Goal: Transaction & Acquisition: Purchase product/service

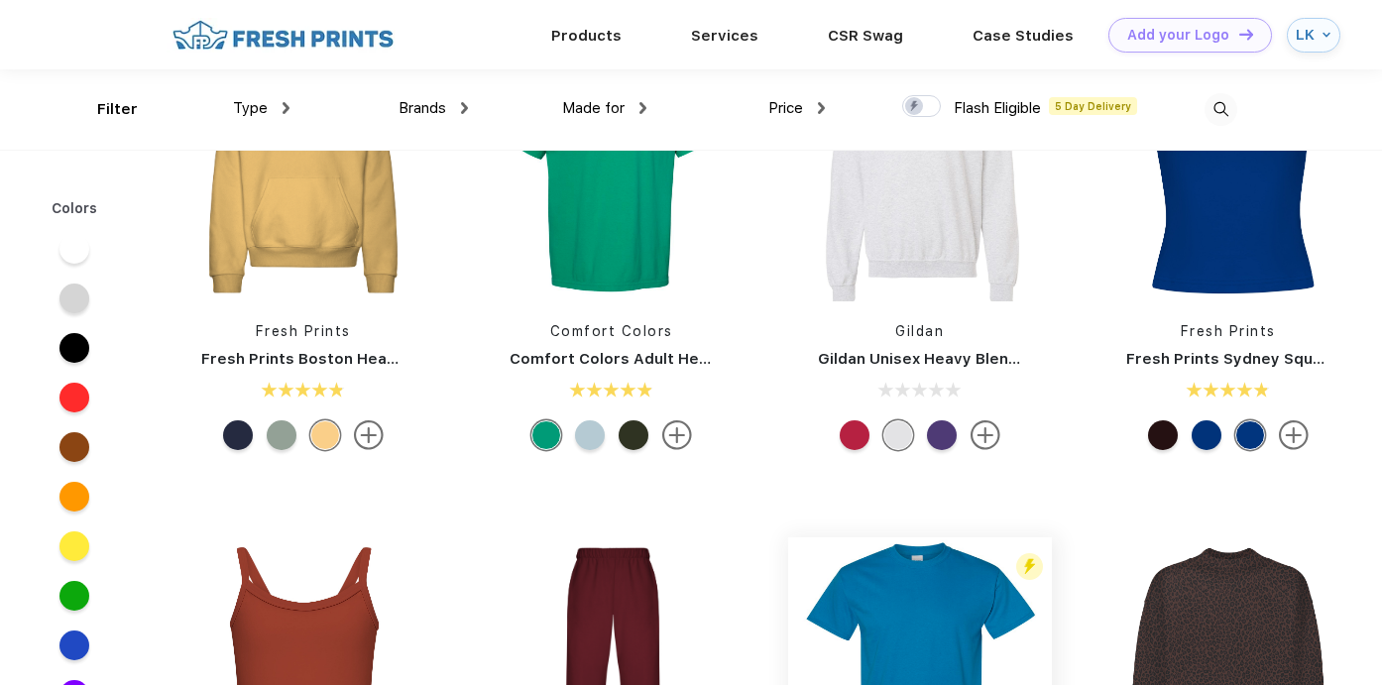
scroll to position [491, 0]
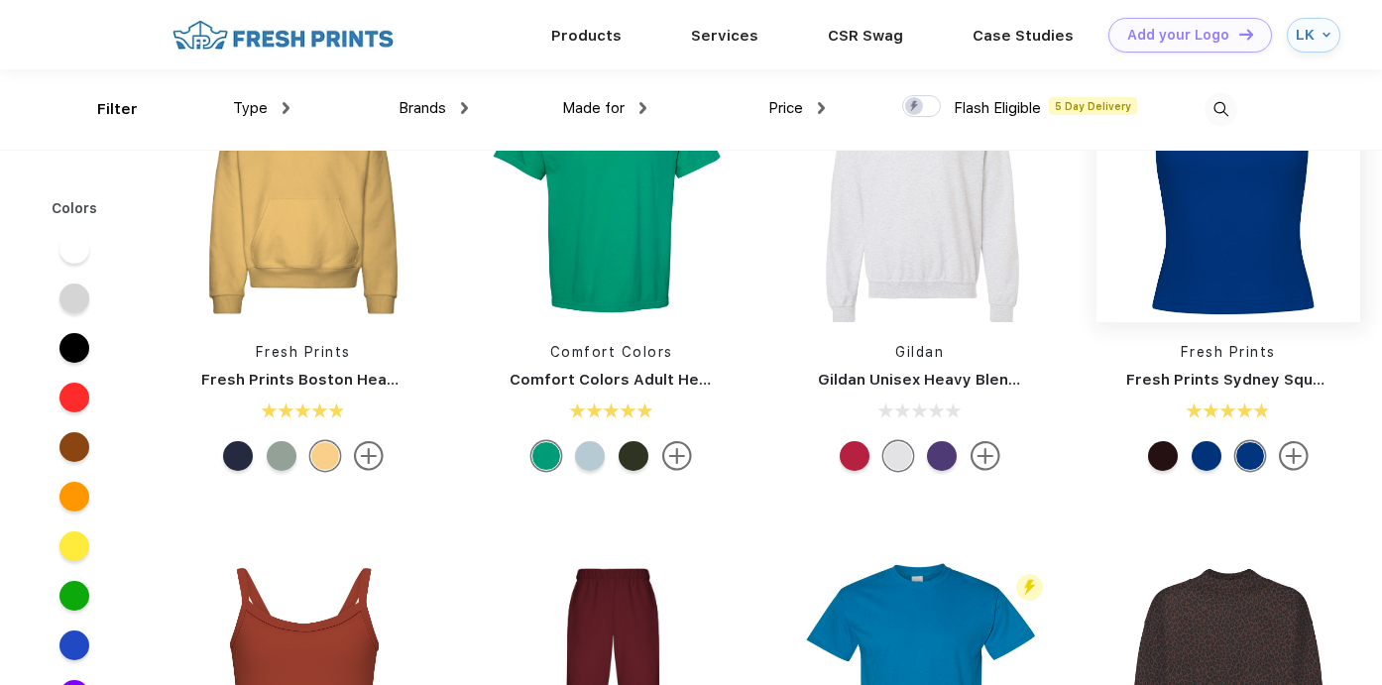
click at [1243, 221] on img at bounding box center [1228, 190] width 264 height 264
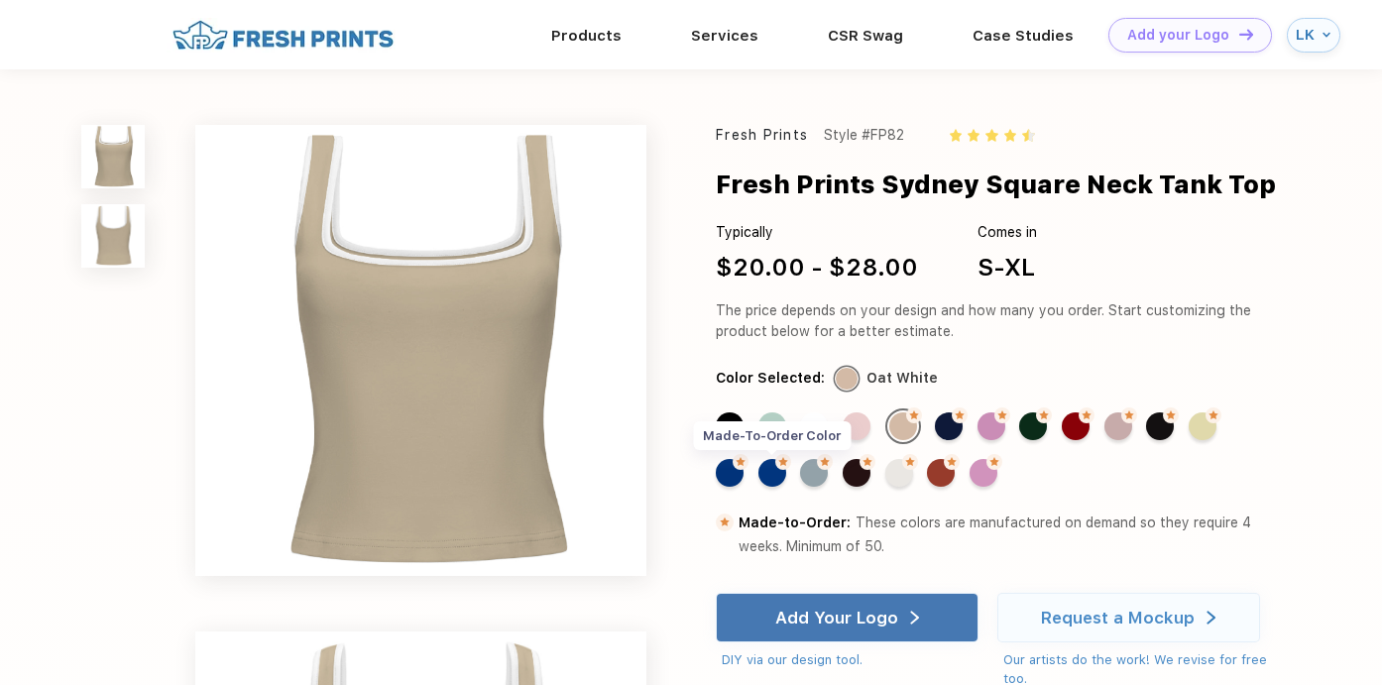
click at [775, 481] on div "Made-to-Order Color" at bounding box center [772, 473] width 28 height 28
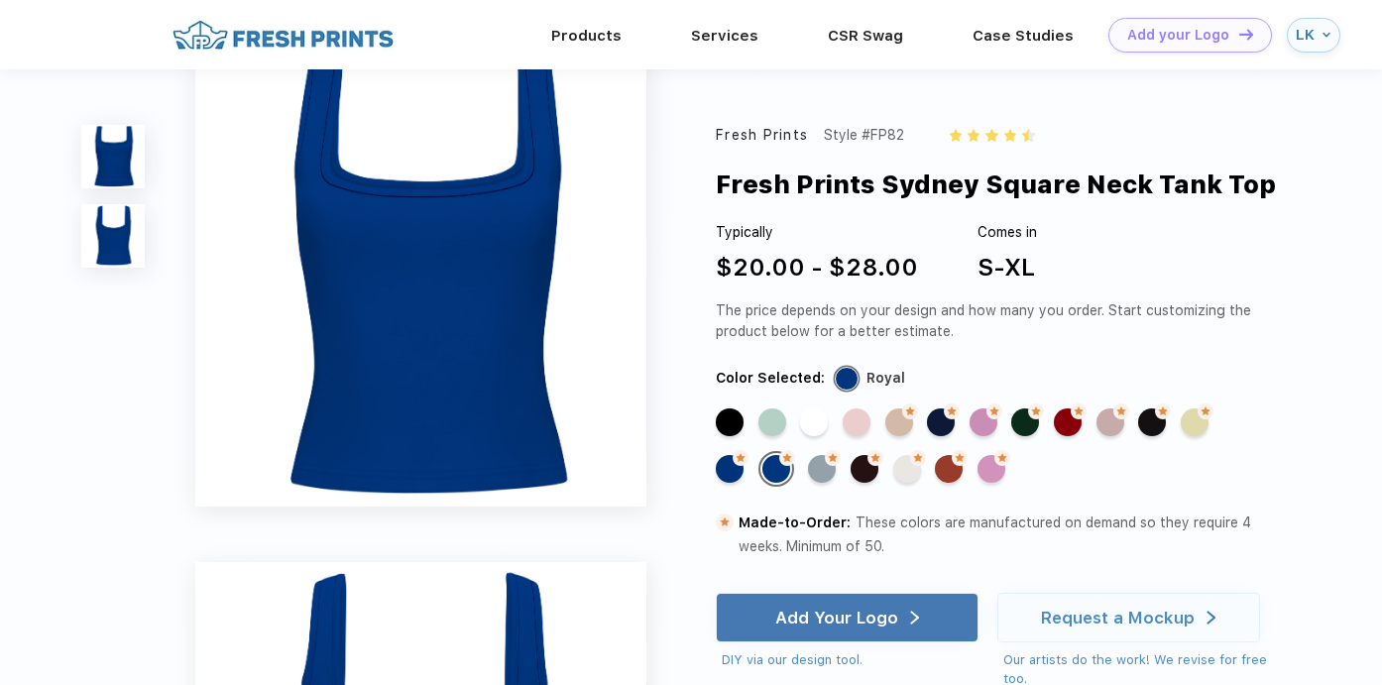
scroll to position [12, 0]
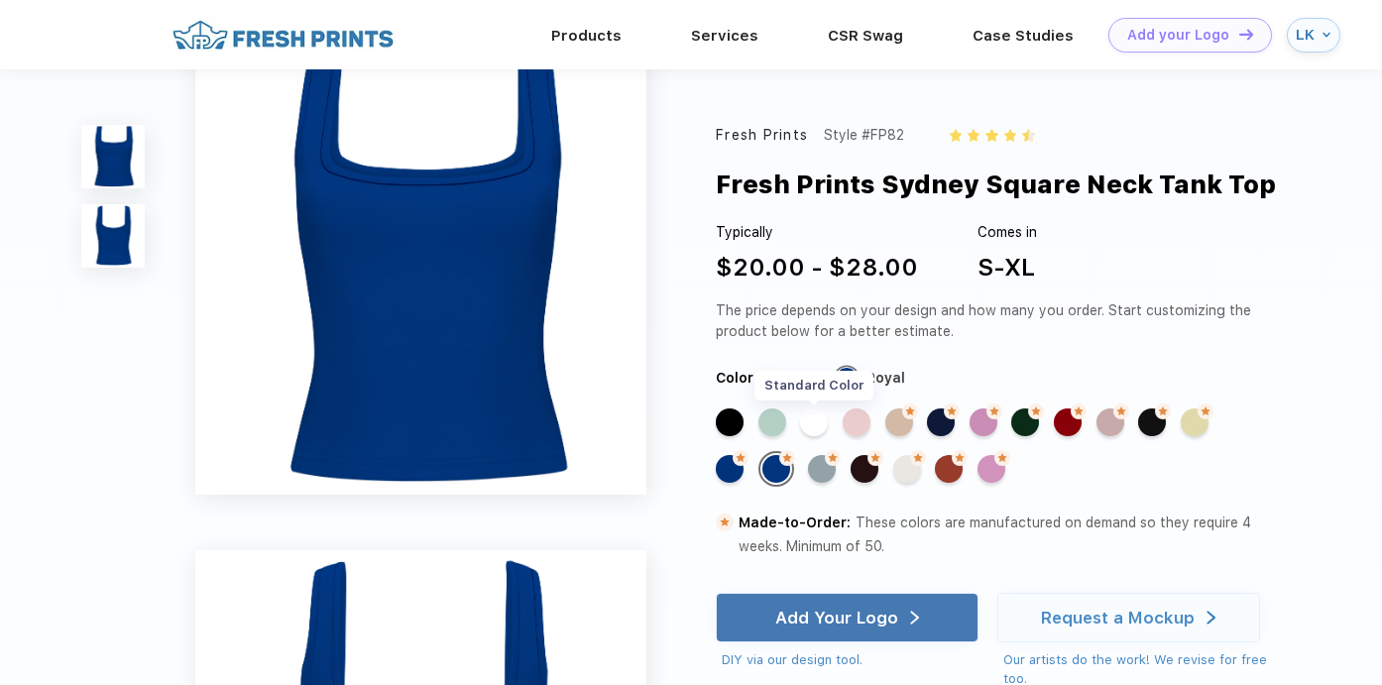
click at [816, 429] on div "Standard Color" at bounding box center [814, 422] width 28 height 28
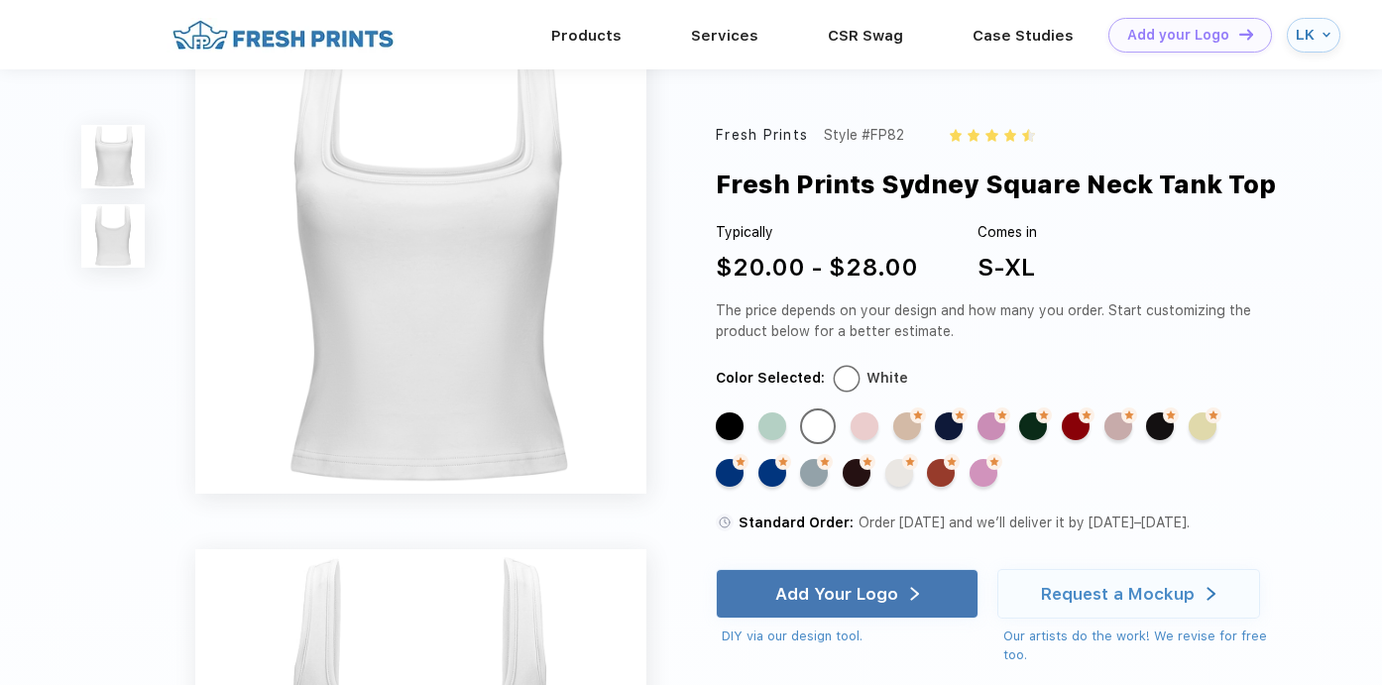
scroll to position [9, 0]
click at [858, 424] on div "Standard Color" at bounding box center [864, 426] width 28 height 28
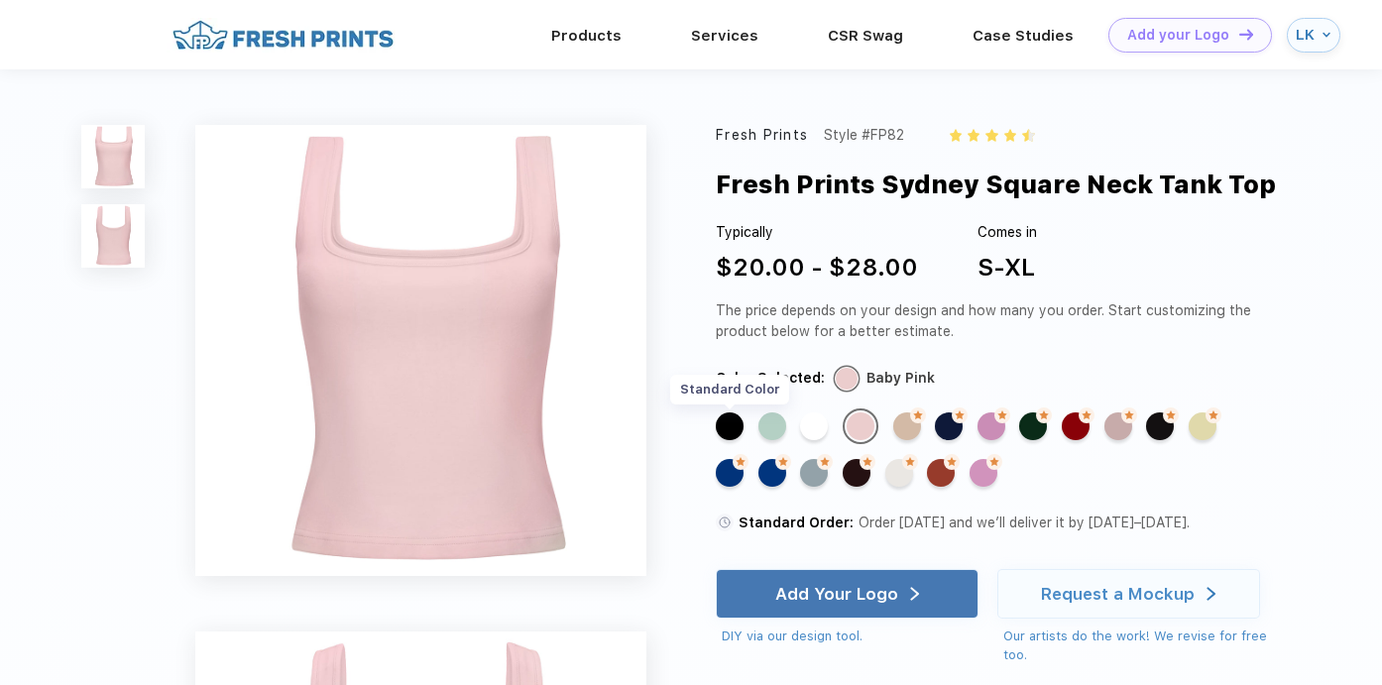
click at [728, 427] on div "Standard Color" at bounding box center [730, 426] width 28 height 28
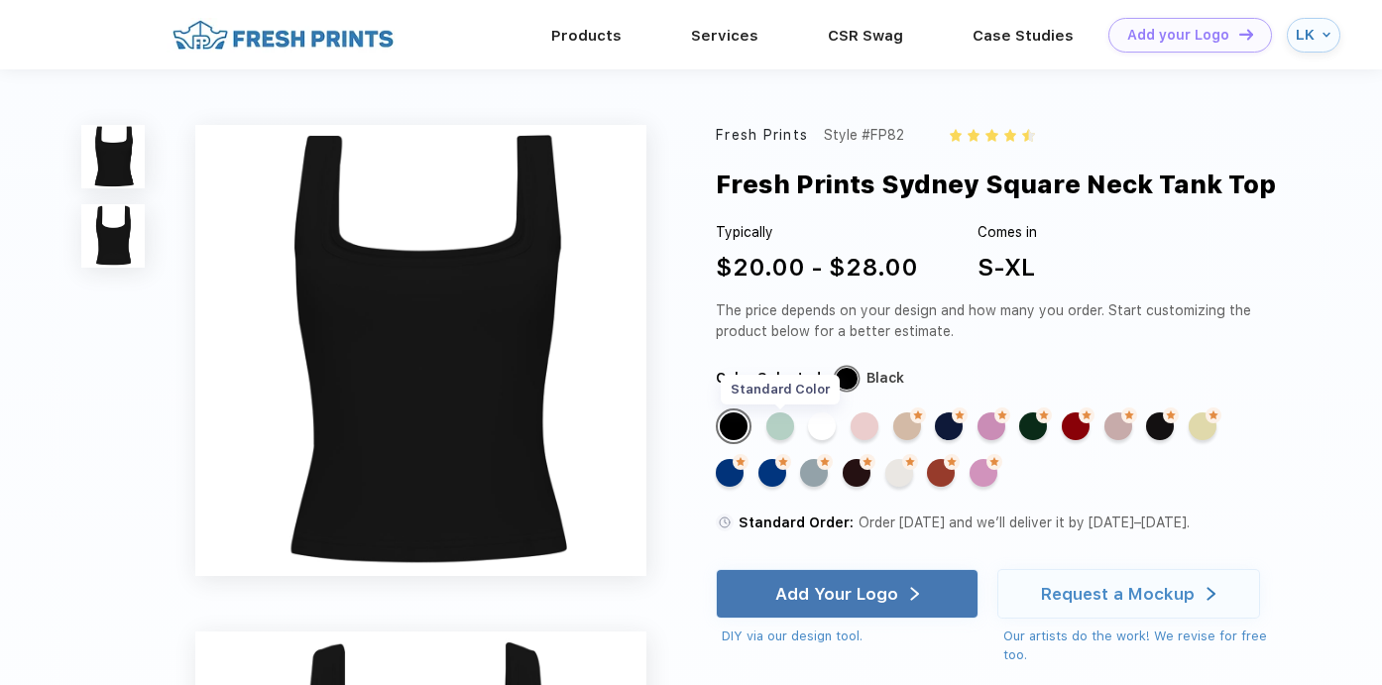
click at [783, 427] on div "Standard Color" at bounding box center [780, 426] width 28 height 28
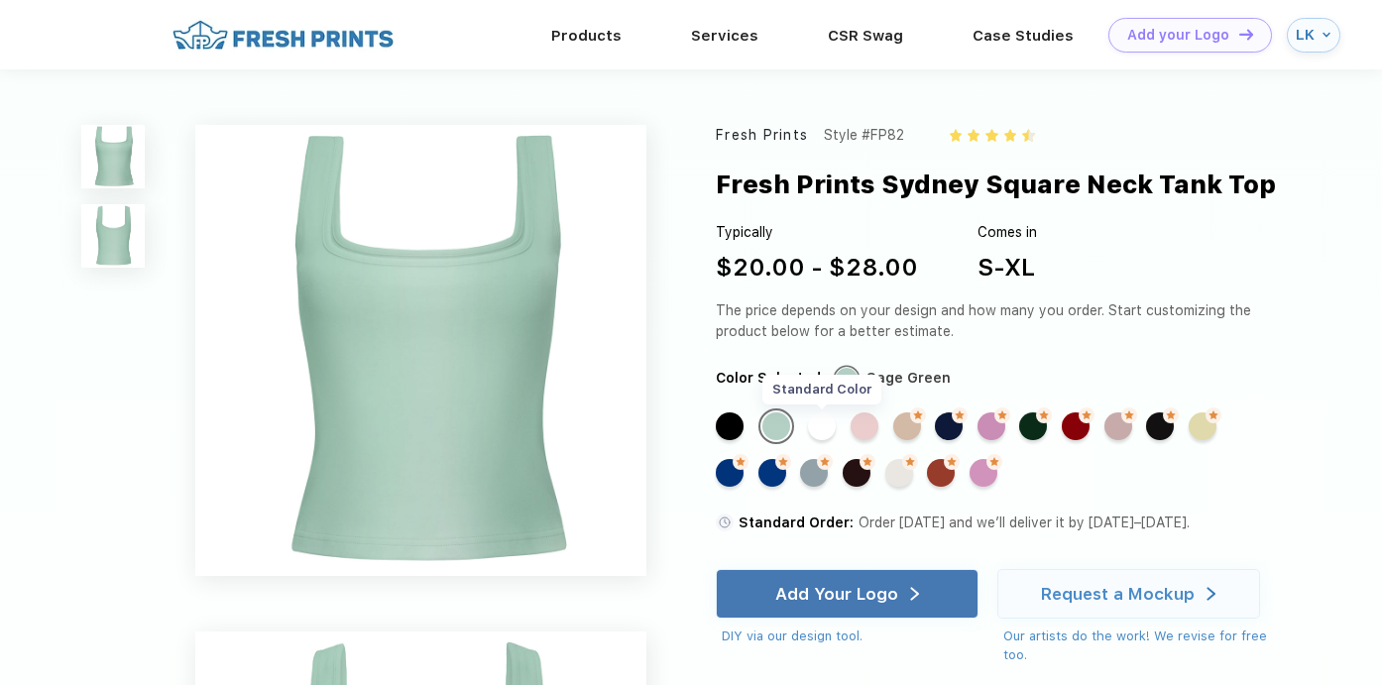
click at [823, 432] on div "Standard Color" at bounding box center [822, 426] width 28 height 28
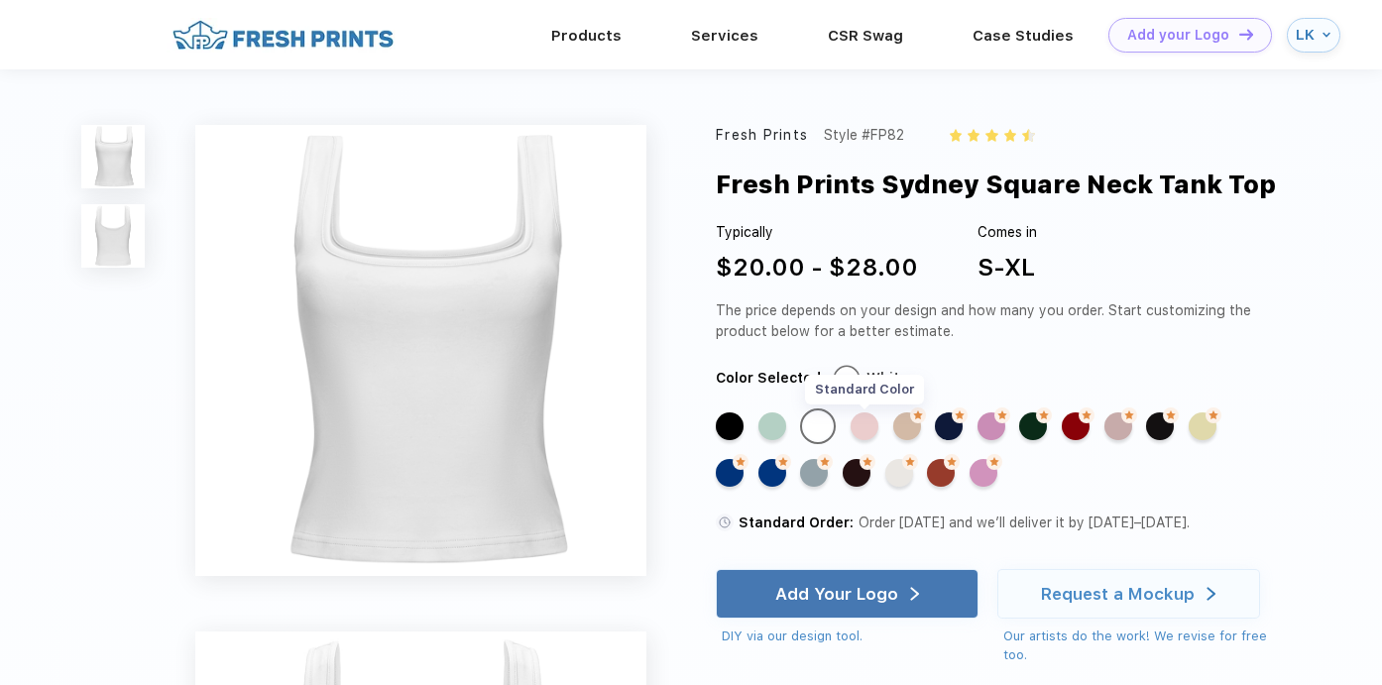
click at [862, 426] on div "Standard Color" at bounding box center [864, 426] width 28 height 28
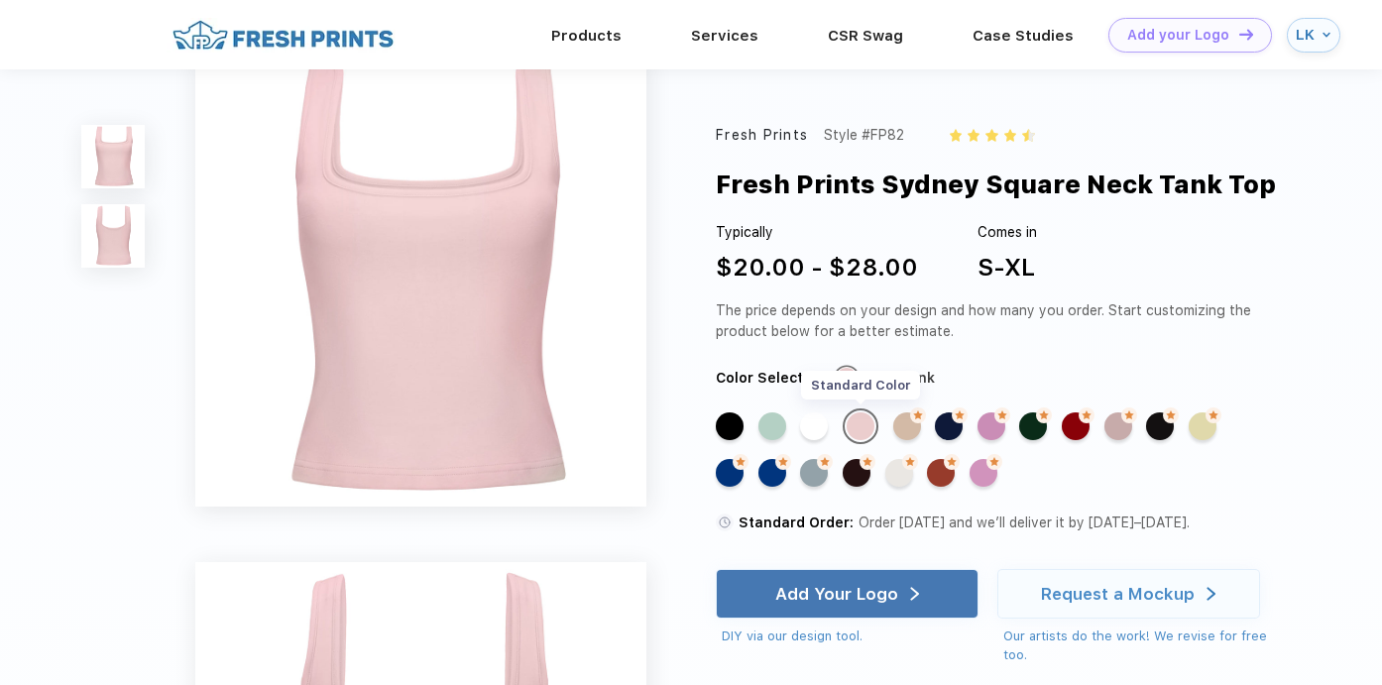
scroll to position [8, 0]
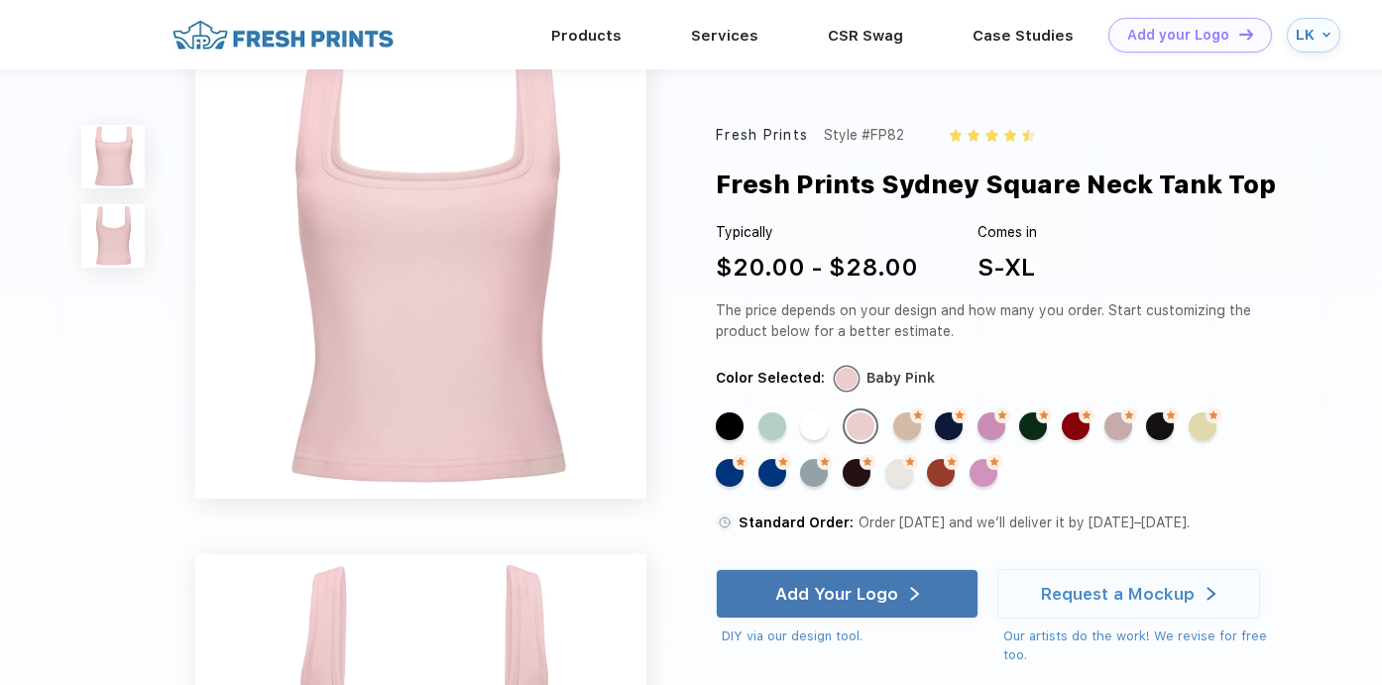
click at [743, 430] on div "Standard Color" at bounding box center [730, 426] width 28 height 28
click at [726, 427] on div "Standard Color" at bounding box center [730, 426] width 28 height 28
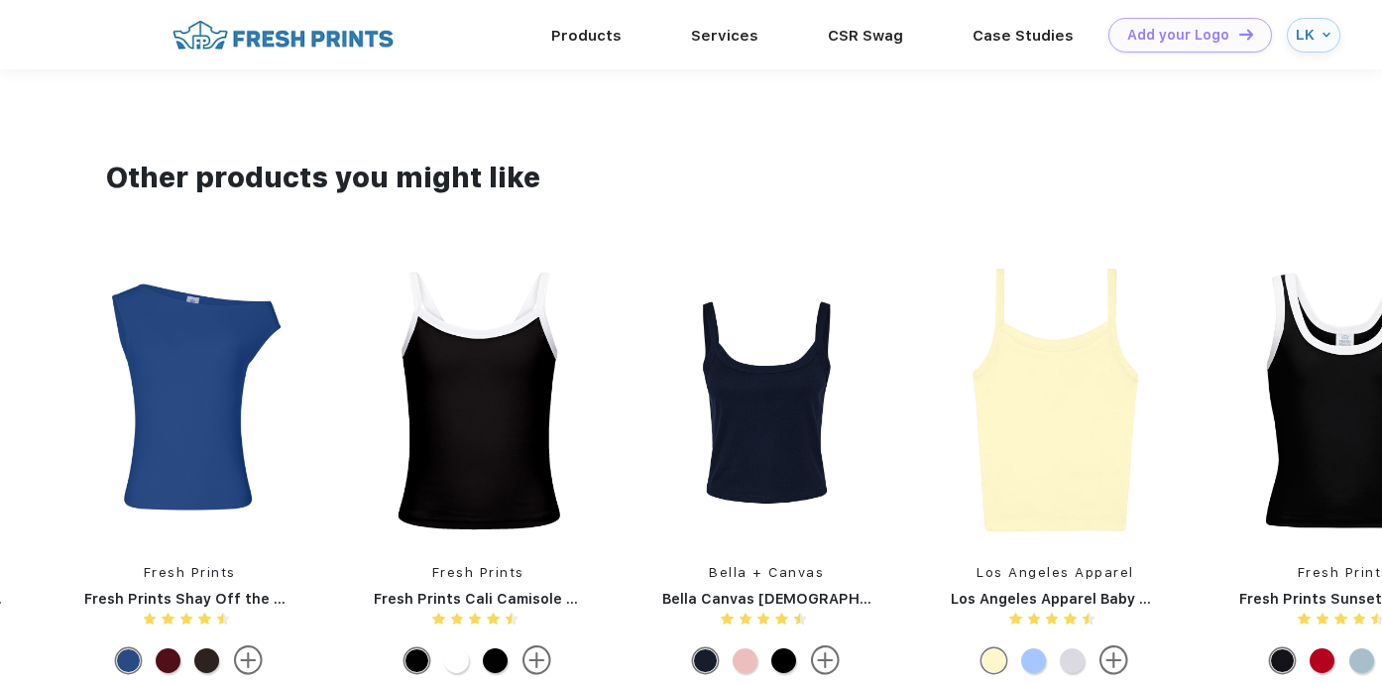
scroll to position [1332, 0]
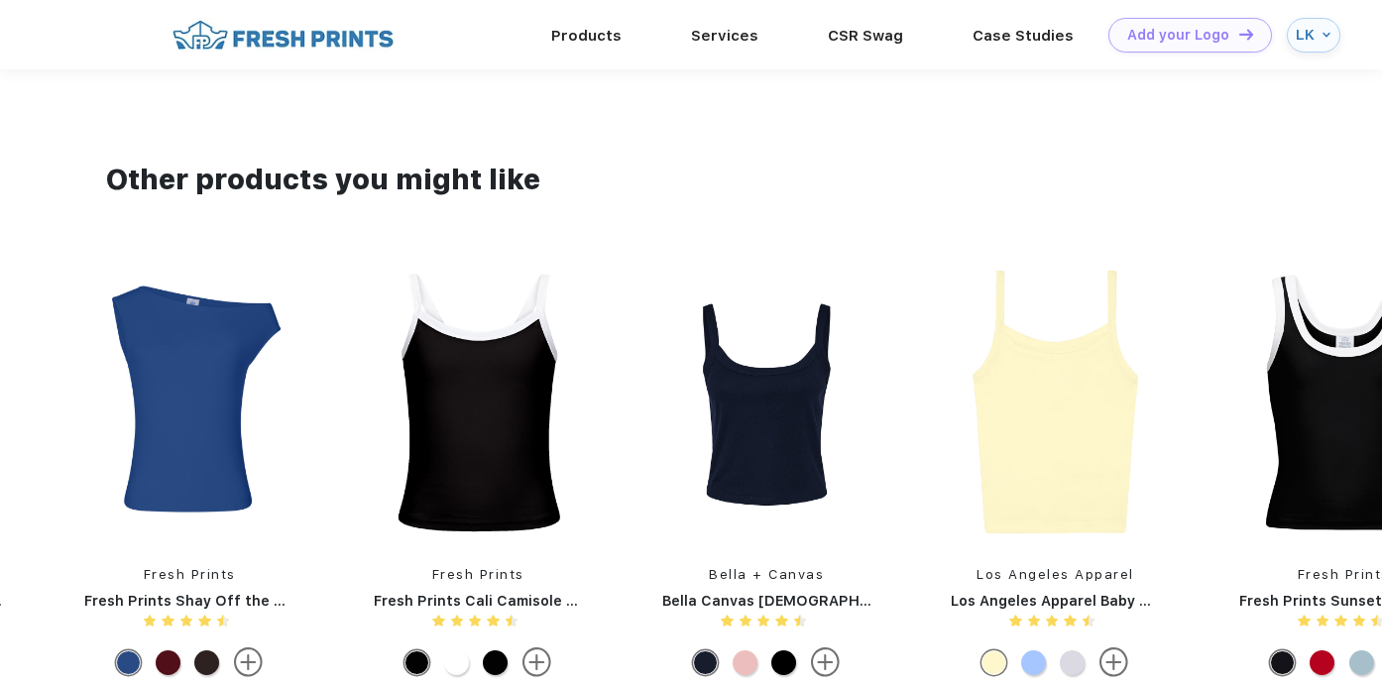
click at [442, 473] on img at bounding box center [478, 402] width 249 height 277
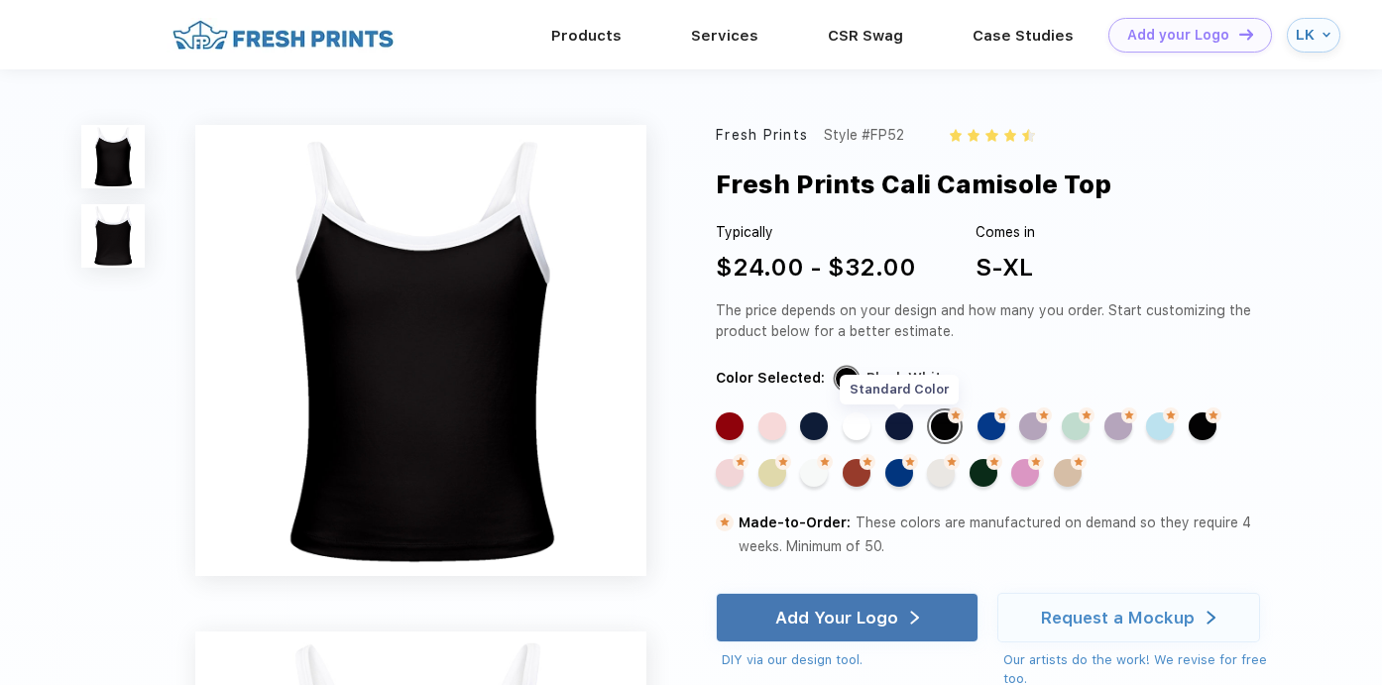
click at [897, 428] on div "Standard Color" at bounding box center [899, 426] width 28 height 28
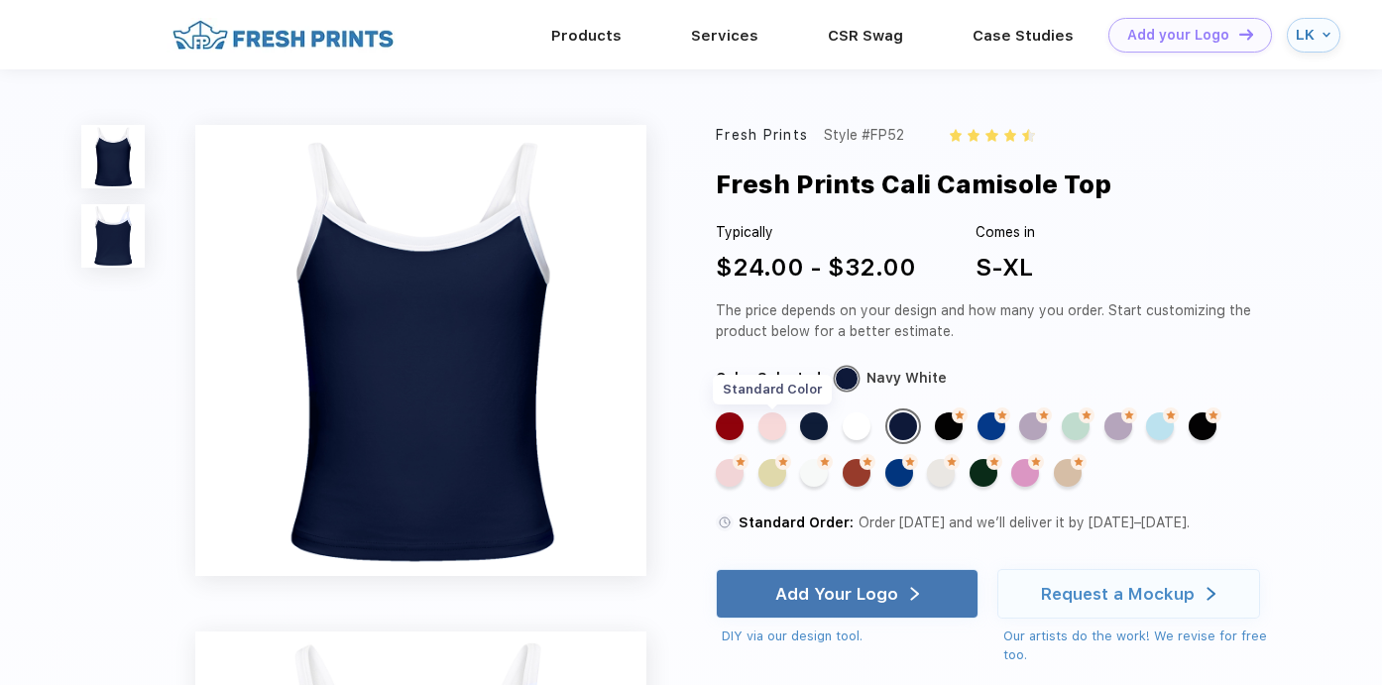
click at [779, 434] on div "Standard Color" at bounding box center [772, 426] width 28 height 28
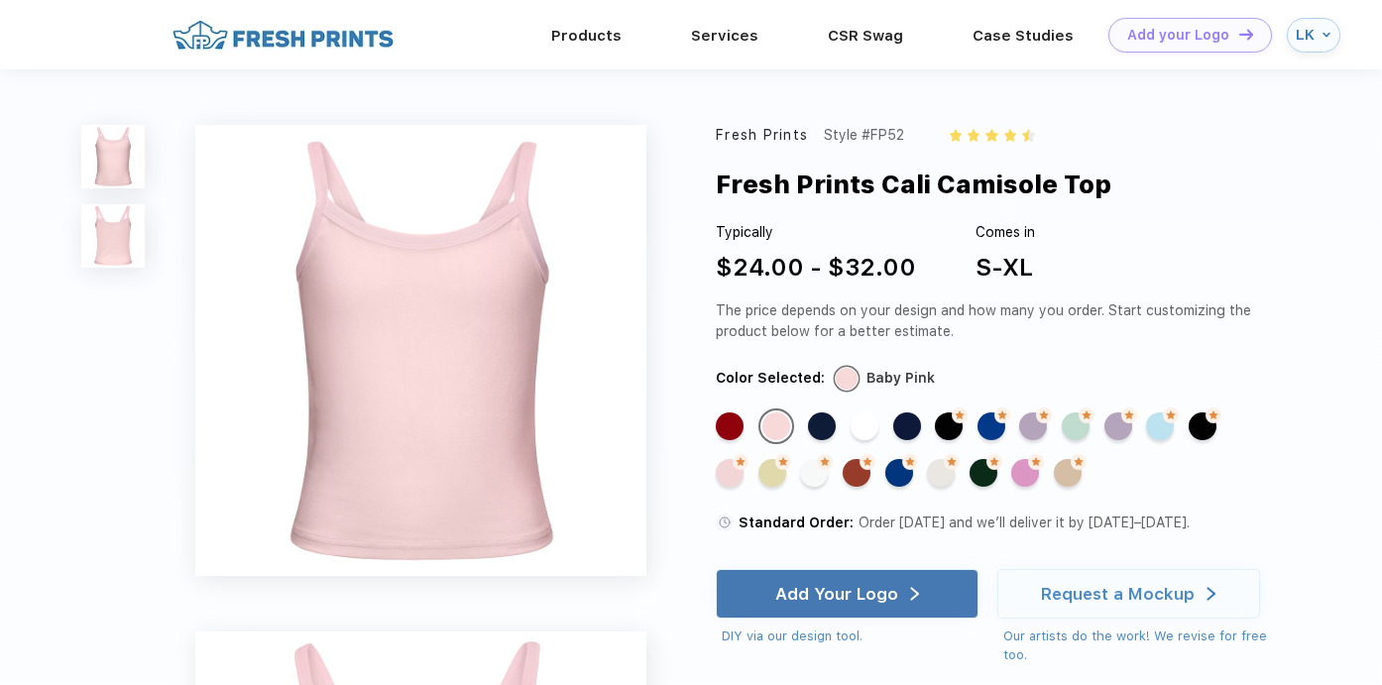
click at [885, 418] on div "Standard Color Standard Color Standard Color Standard Color Standard Color Made…" at bounding box center [983, 454] width 535 height 92
click at [823, 424] on div "Standard Color" at bounding box center [822, 426] width 28 height 28
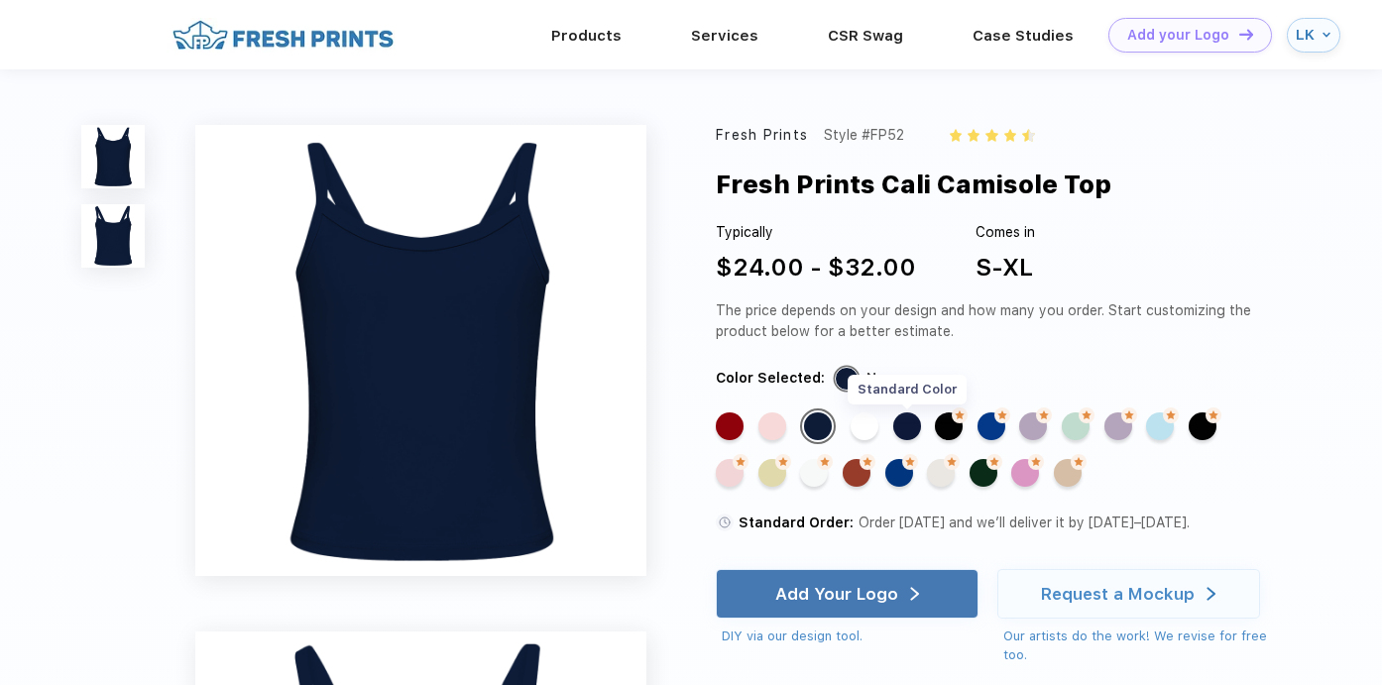
click at [911, 431] on div "Standard Color" at bounding box center [907, 426] width 28 height 28
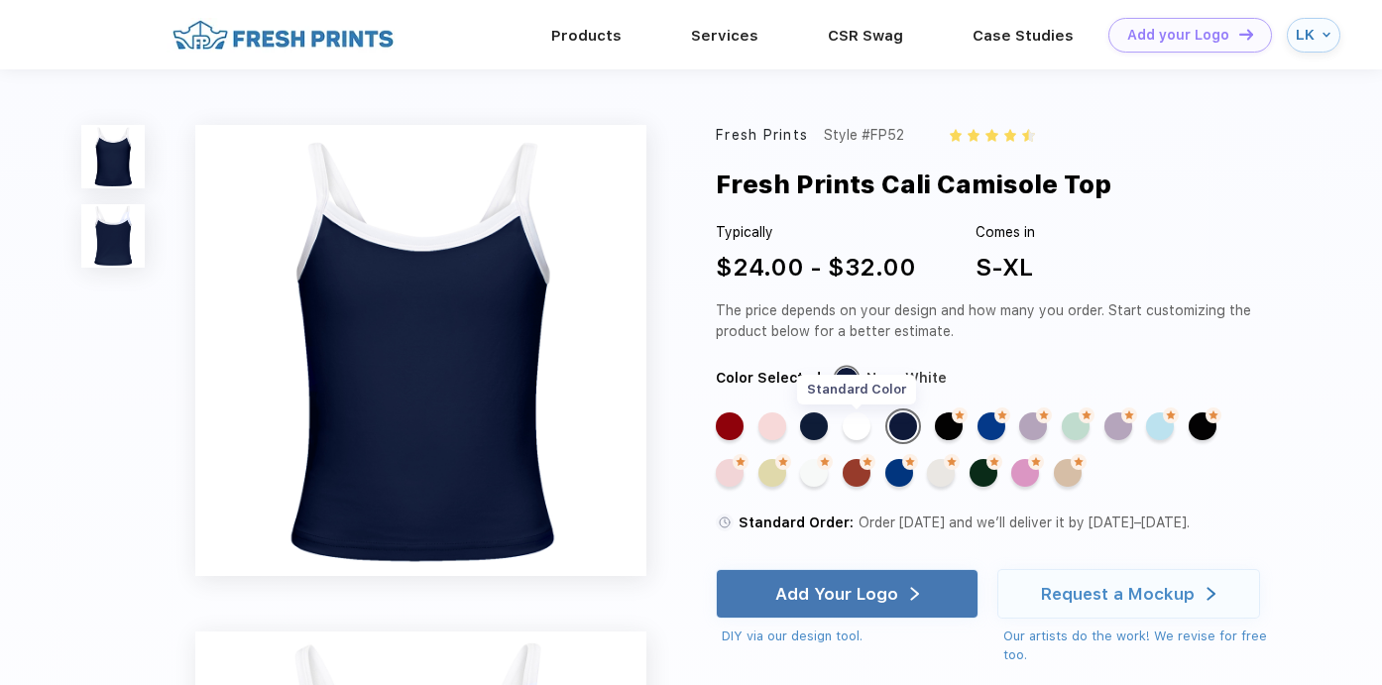
click at [860, 428] on div "Standard Color" at bounding box center [856, 426] width 28 height 28
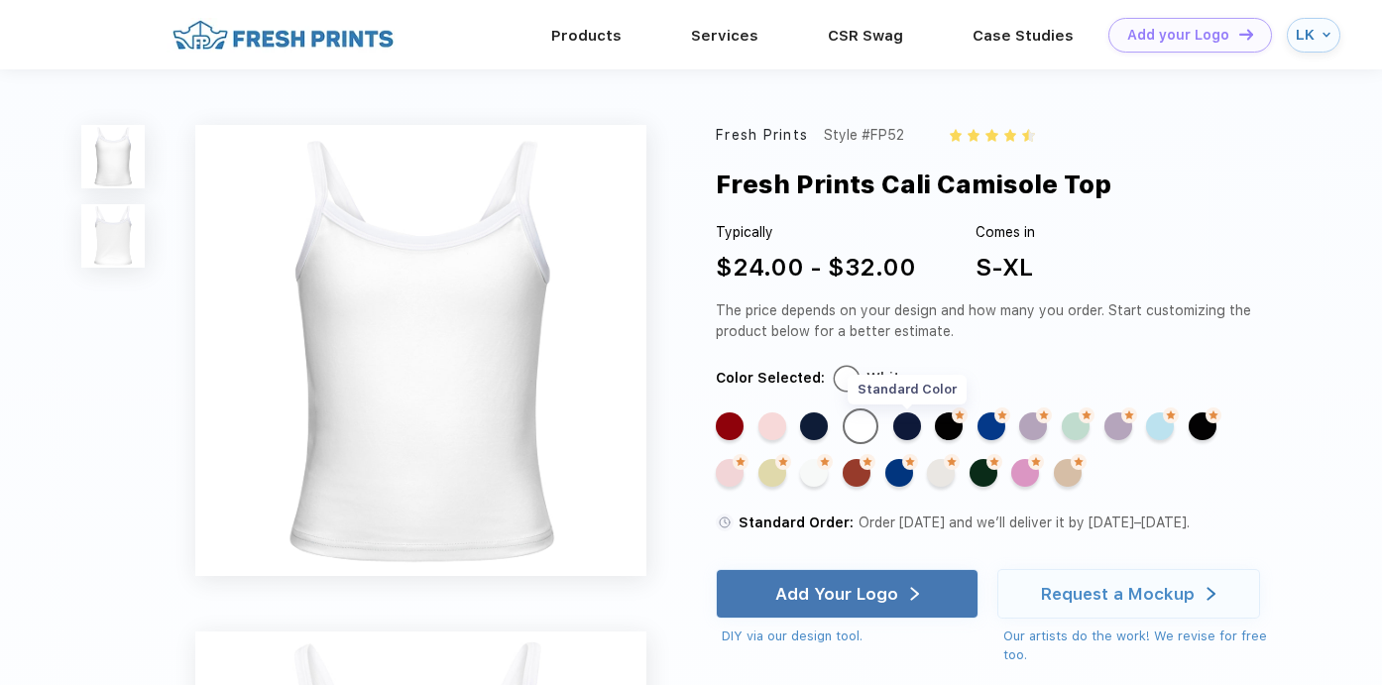
click at [900, 430] on div "Standard Color" at bounding box center [907, 426] width 28 height 28
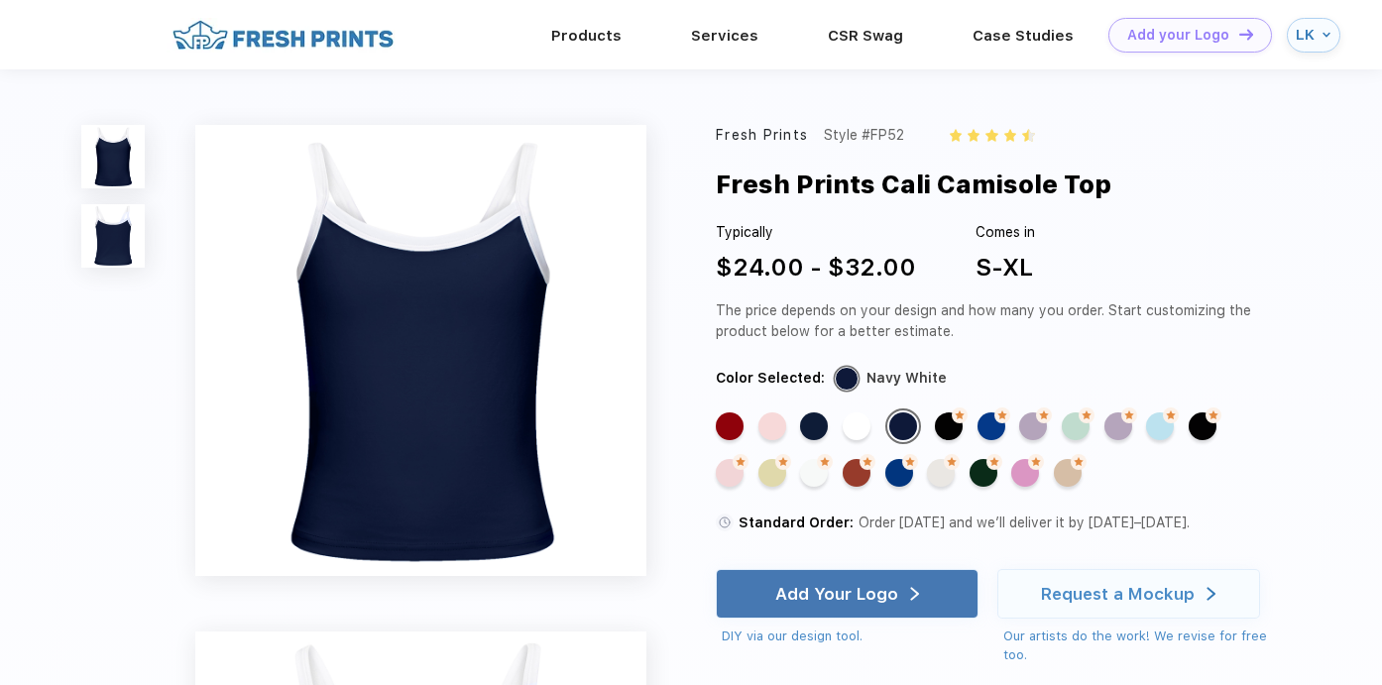
click at [109, 238] on img at bounding box center [112, 235] width 63 height 63
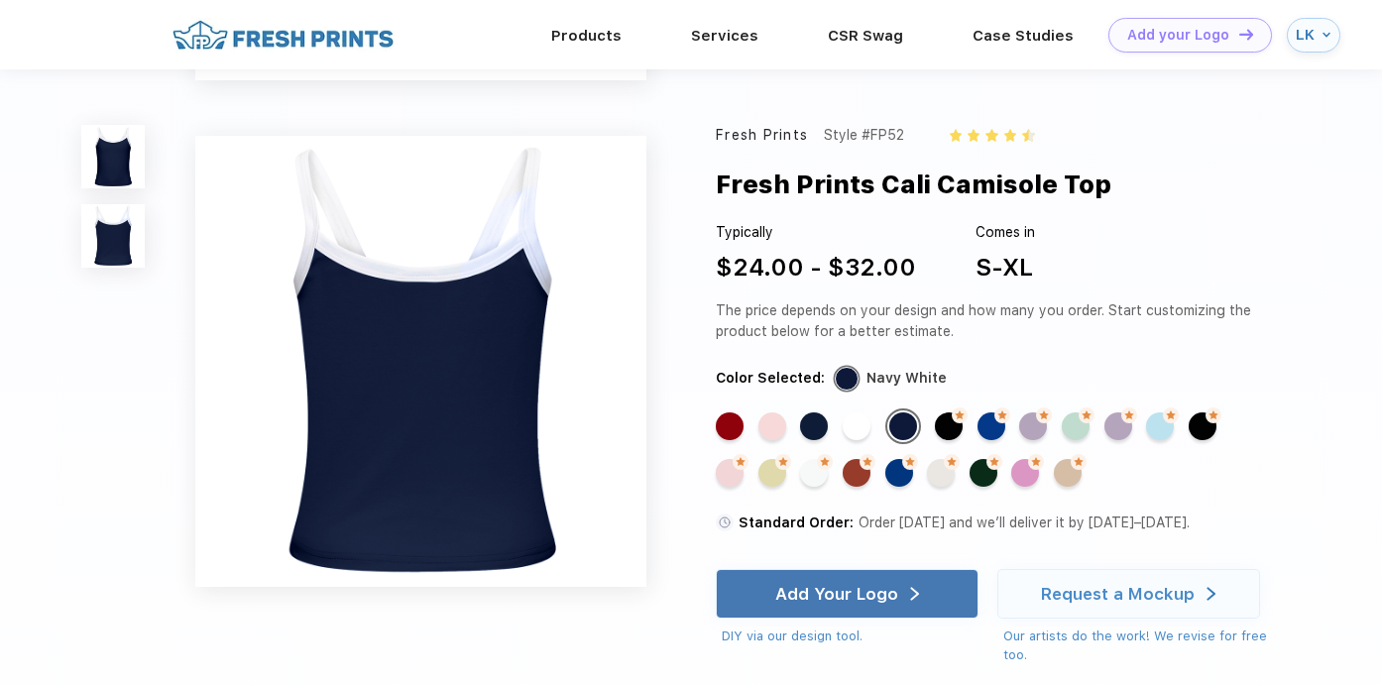
click at [86, 166] on img at bounding box center [112, 156] width 63 height 63
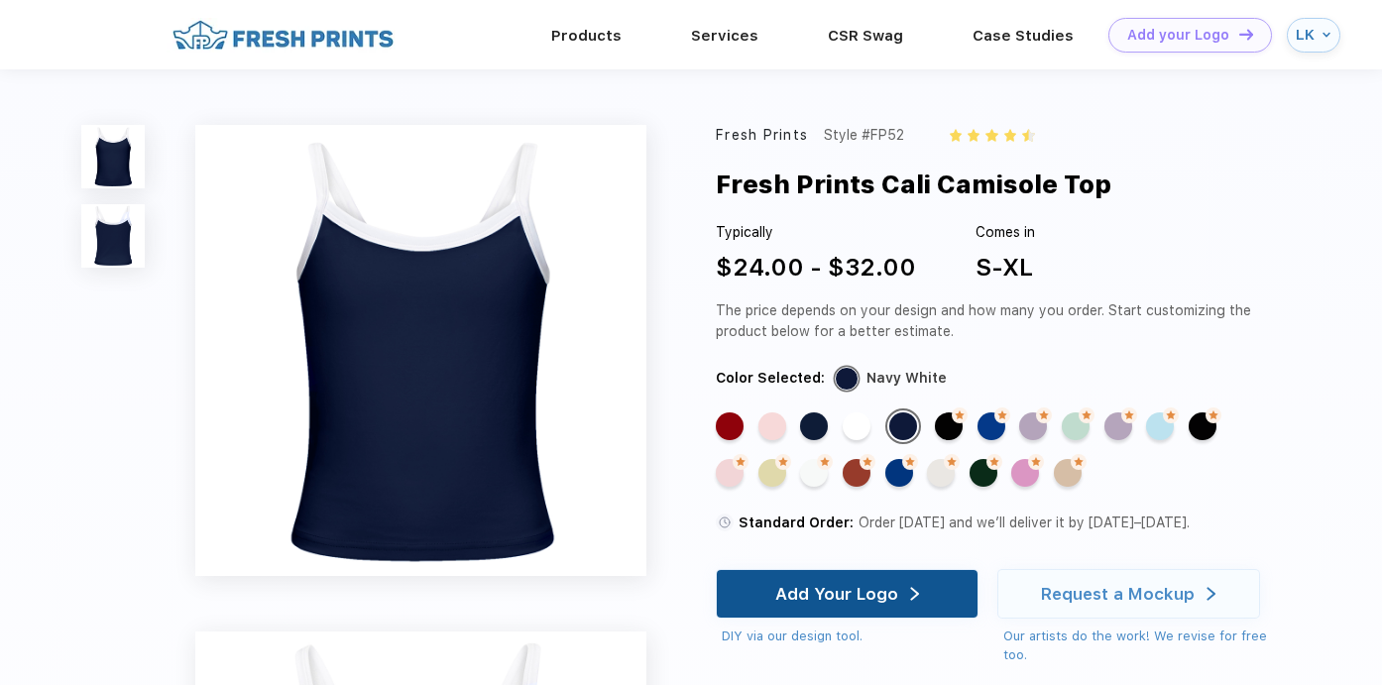
click at [842, 595] on div "Add Your Logo" at bounding box center [836, 594] width 123 height 20
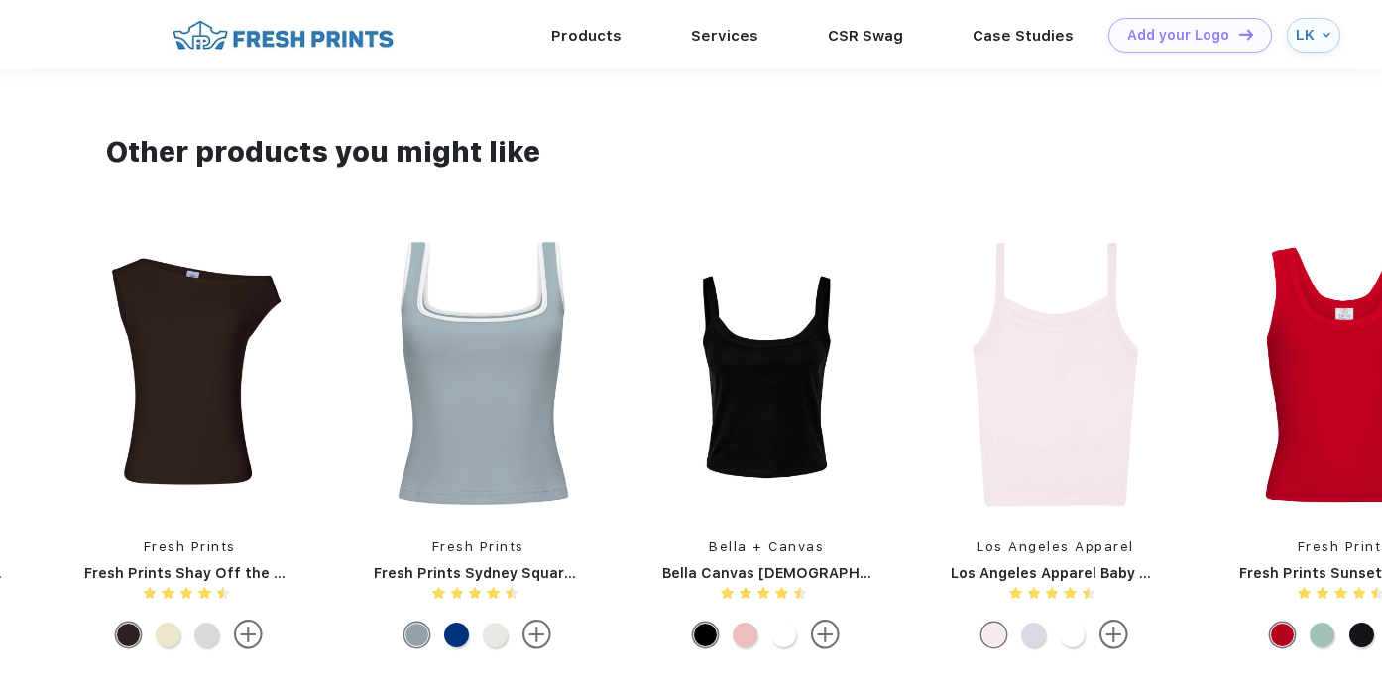
scroll to position [1362, 0]
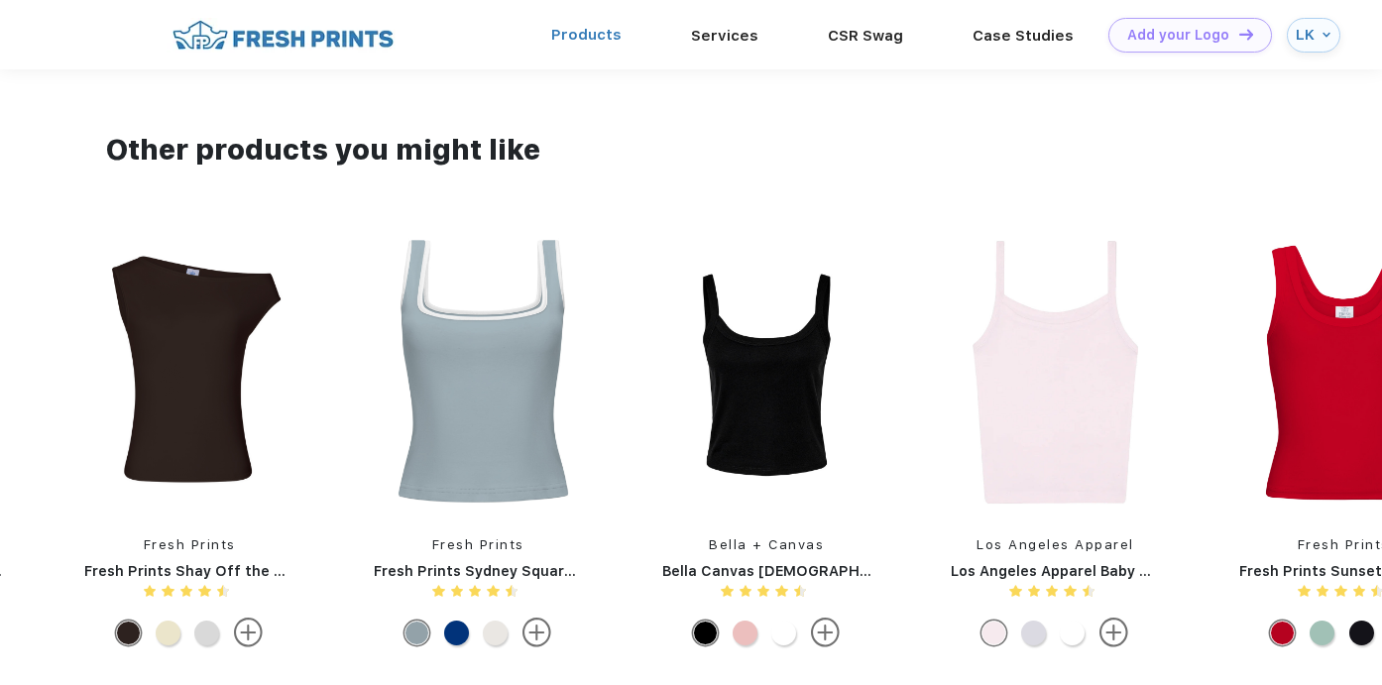
click at [605, 32] on link "Products" at bounding box center [586, 35] width 70 height 18
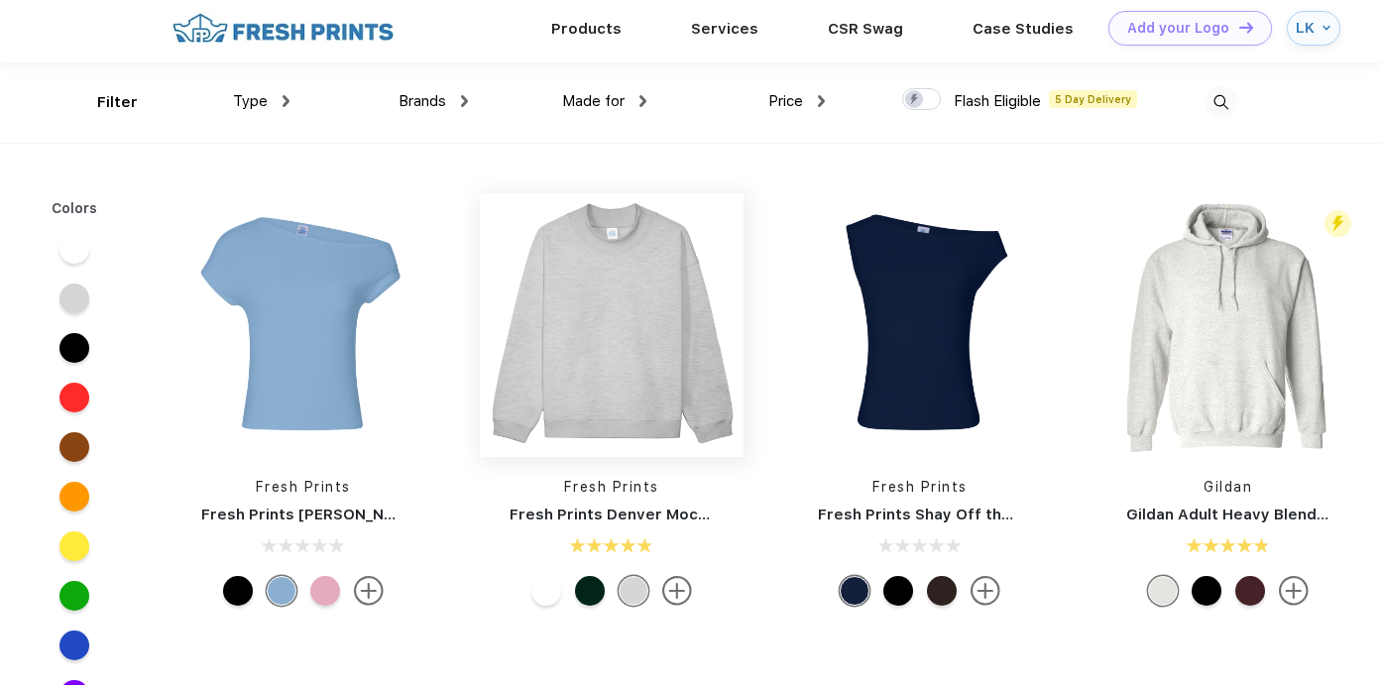
scroll to position [23, 0]
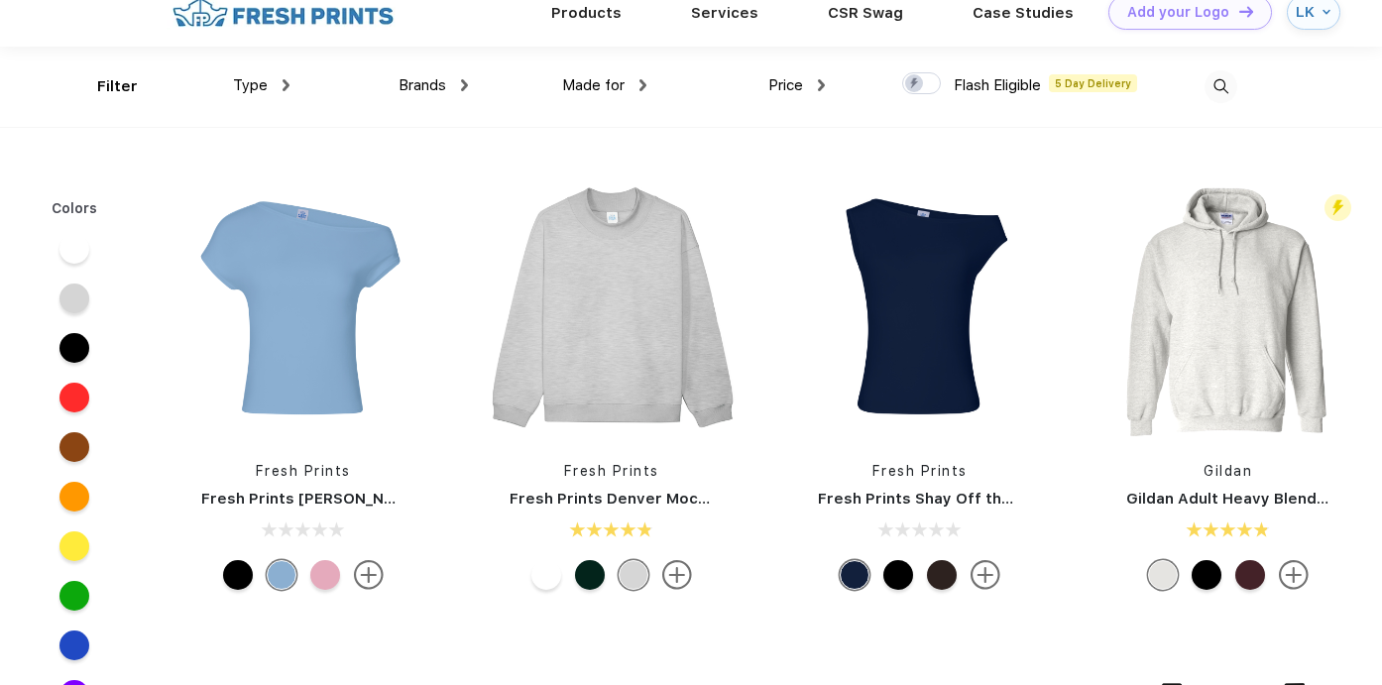
click at [287, 88] on img at bounding box center [285, 85] width 7 height 12
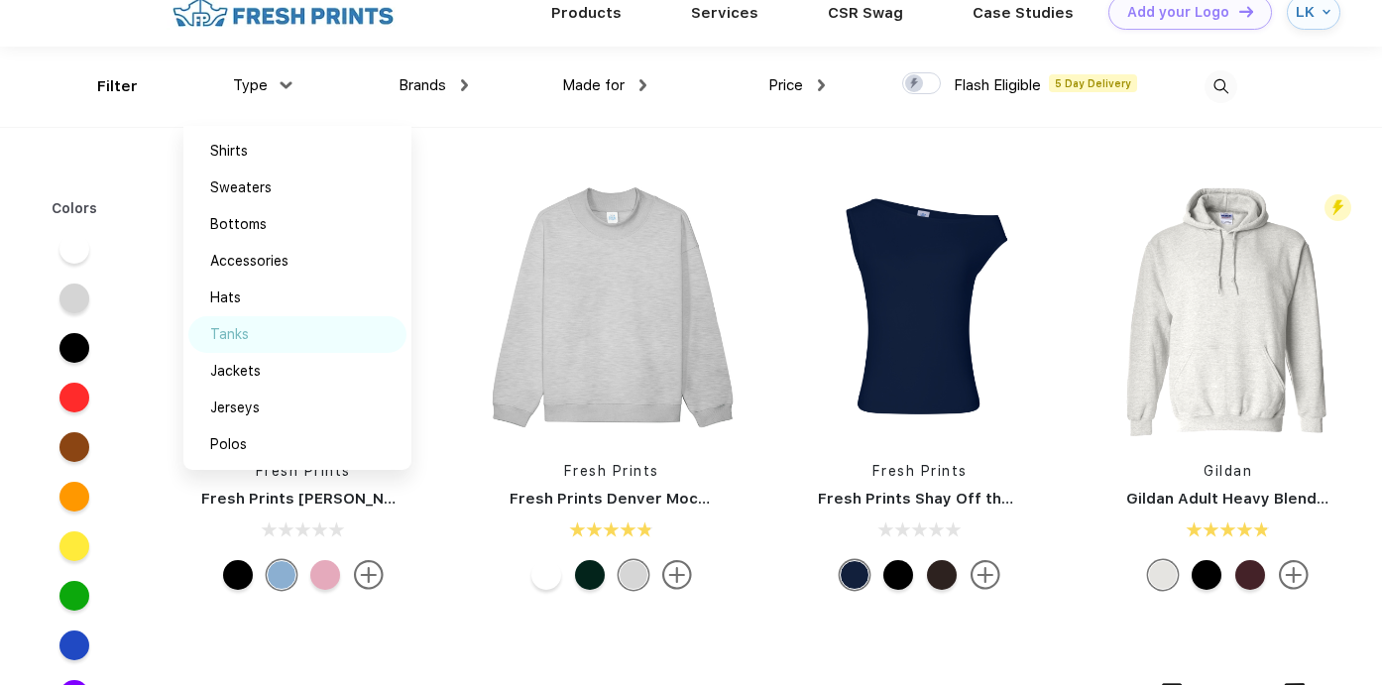
click at [248, 343] on div "Tanks" at bounding box center [229, 334] width 39 height 21
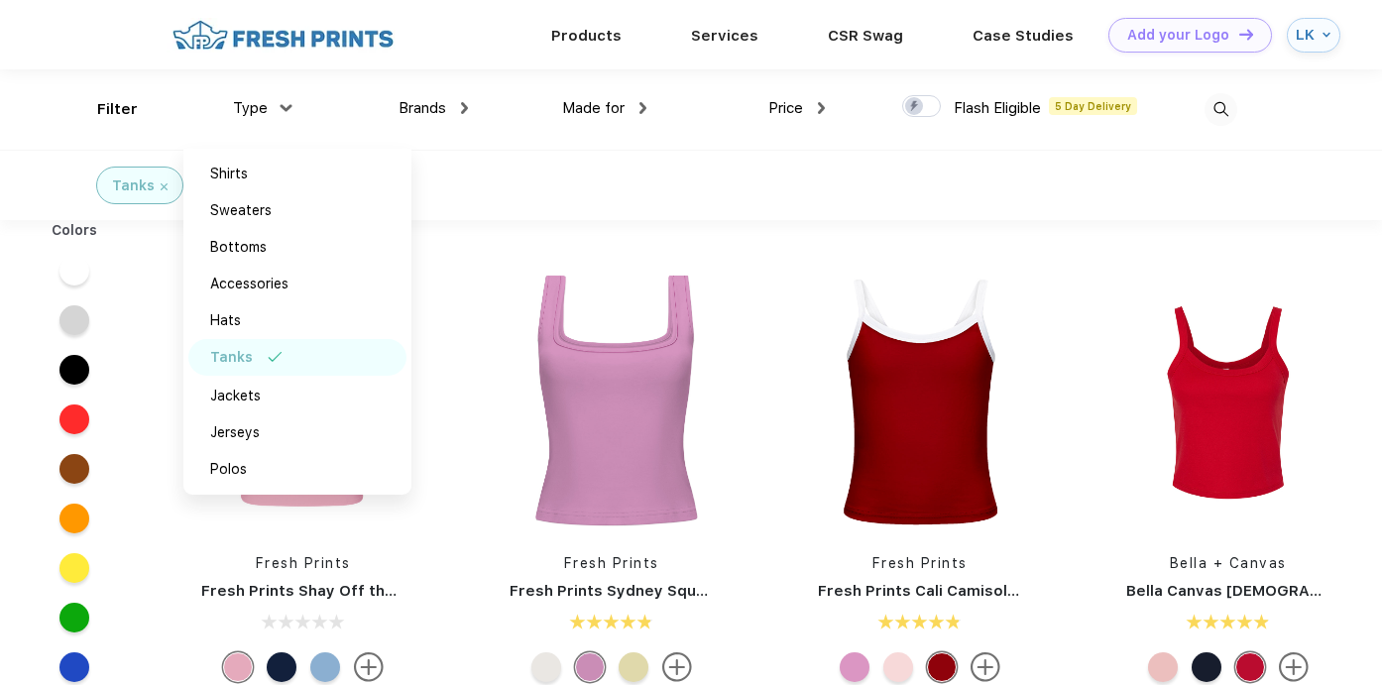
click at [625, 219] on div "Tanks" at bounding box center [691, 185] width 1382 height 70
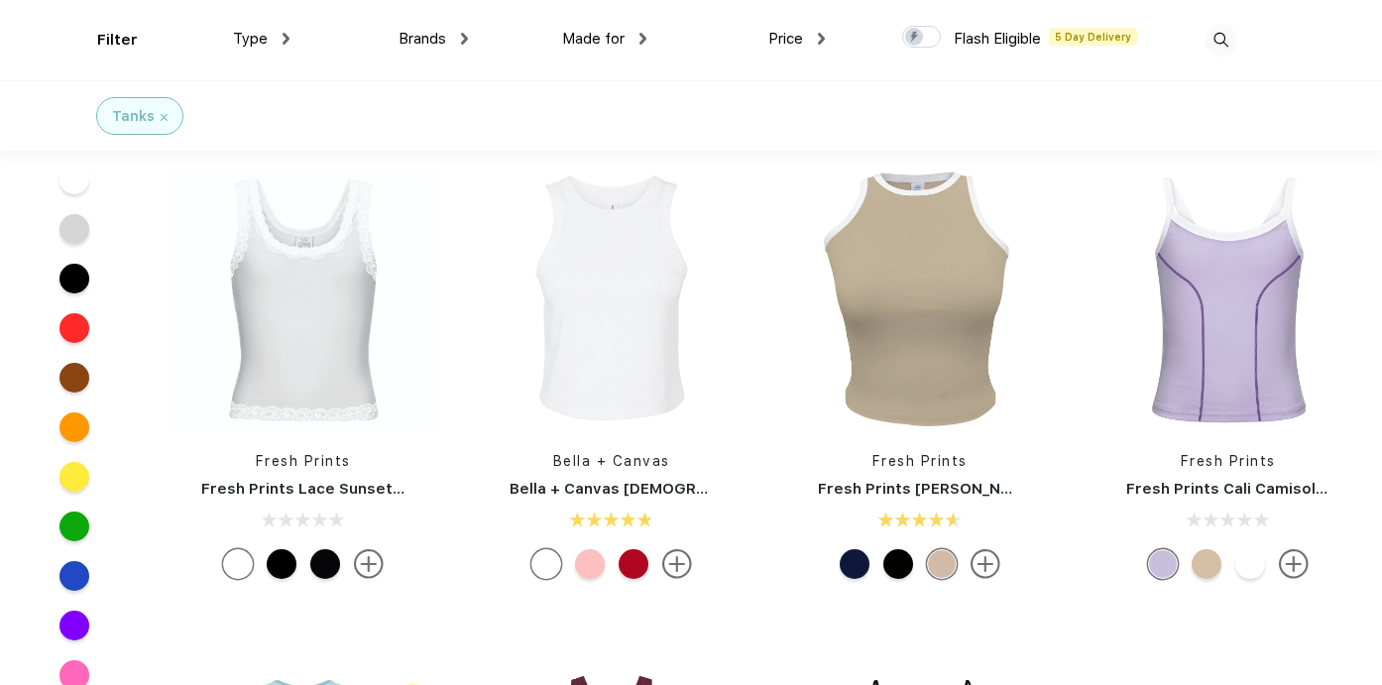
scroll to position [1452, 0]
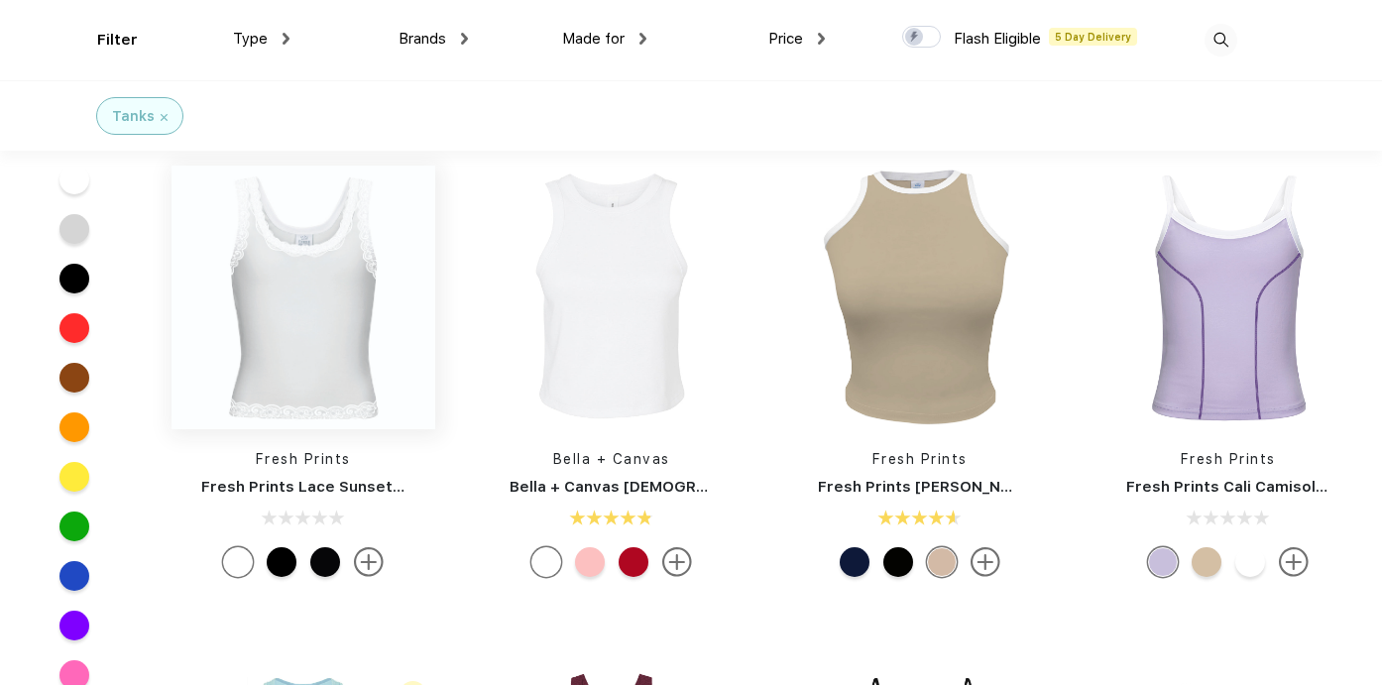
click at [306, 369] on img at bounding box center [303, 298] width 264 height 264
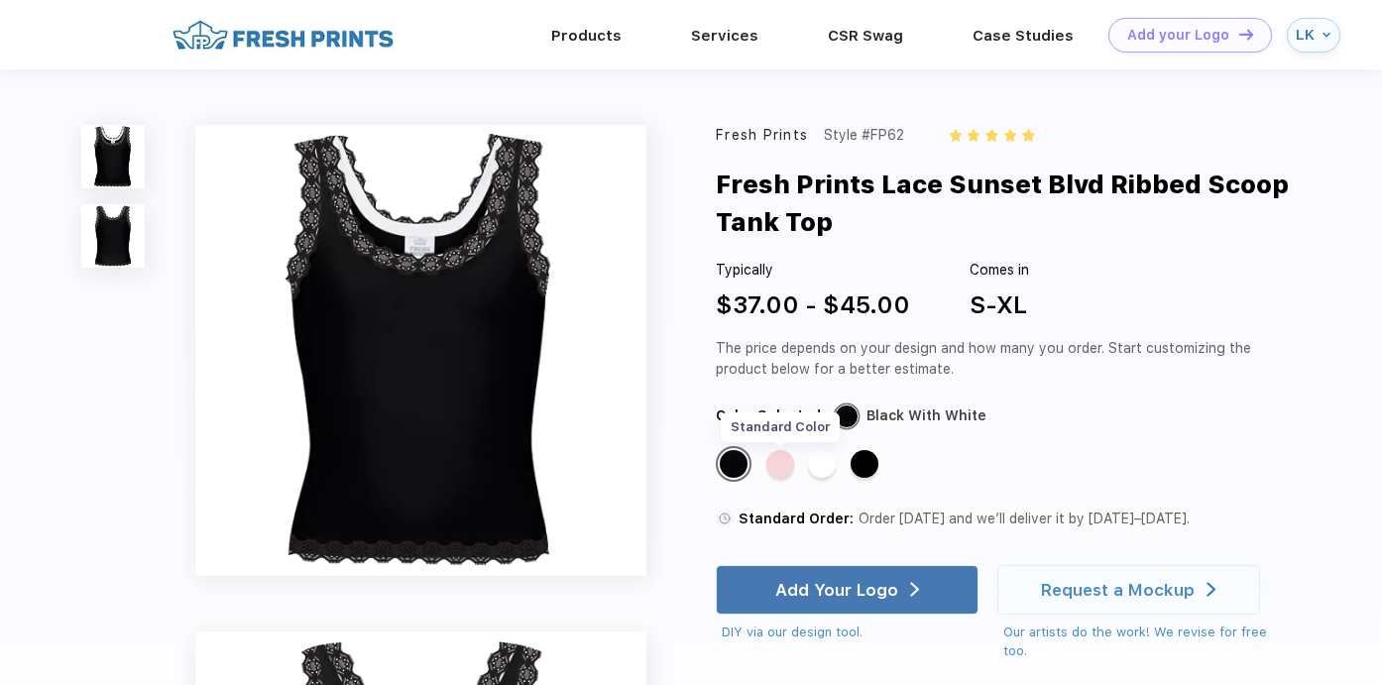
click at [779, 464] on div "Standard Color" at bounding box center [780, 464] width 28 height 28
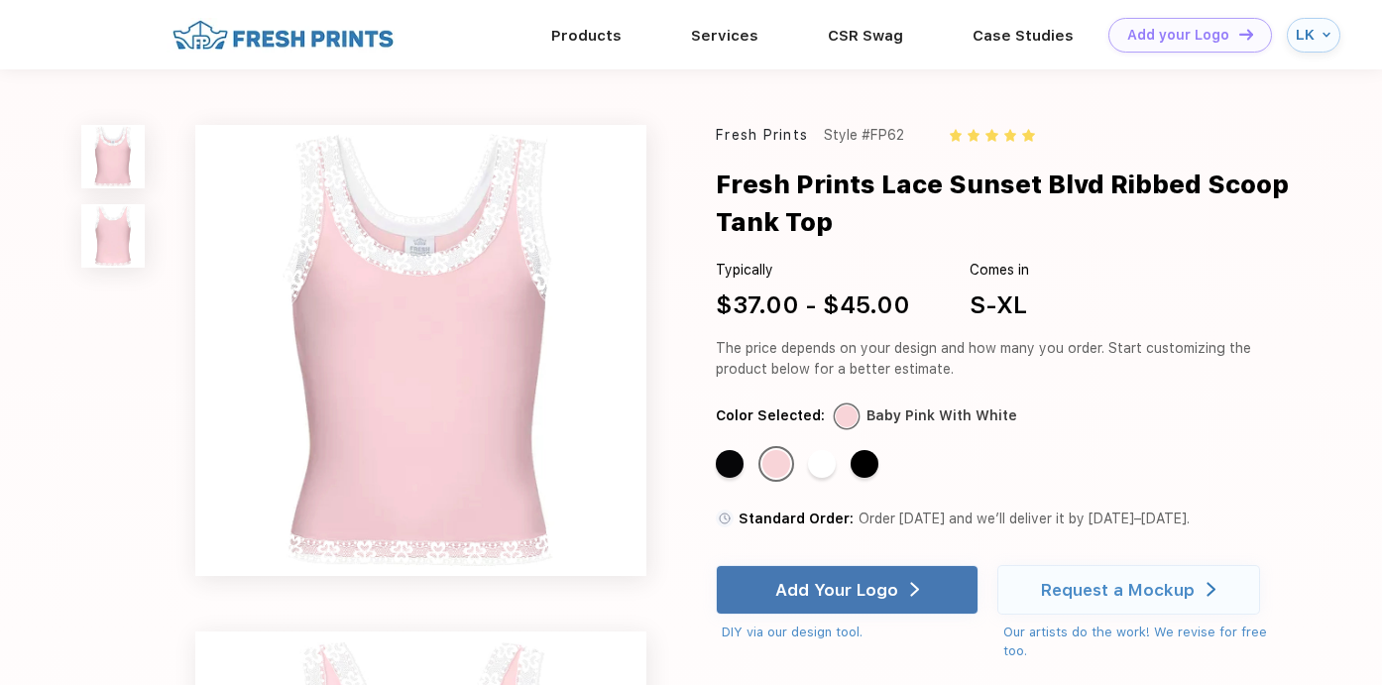
click at [103, 228] on img at bounding box center [112, 235] width 63 height 63
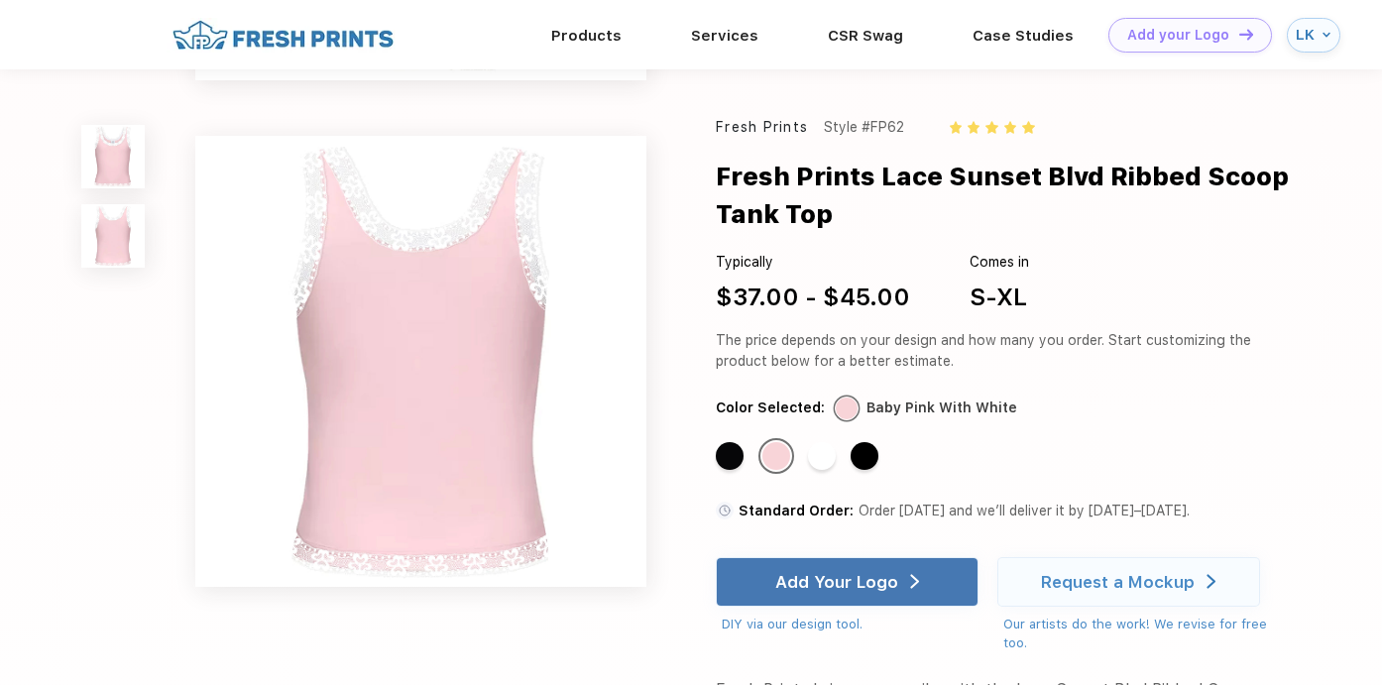
click at [109, 125] on img at bounding box center [112, 156] width 63 height 63
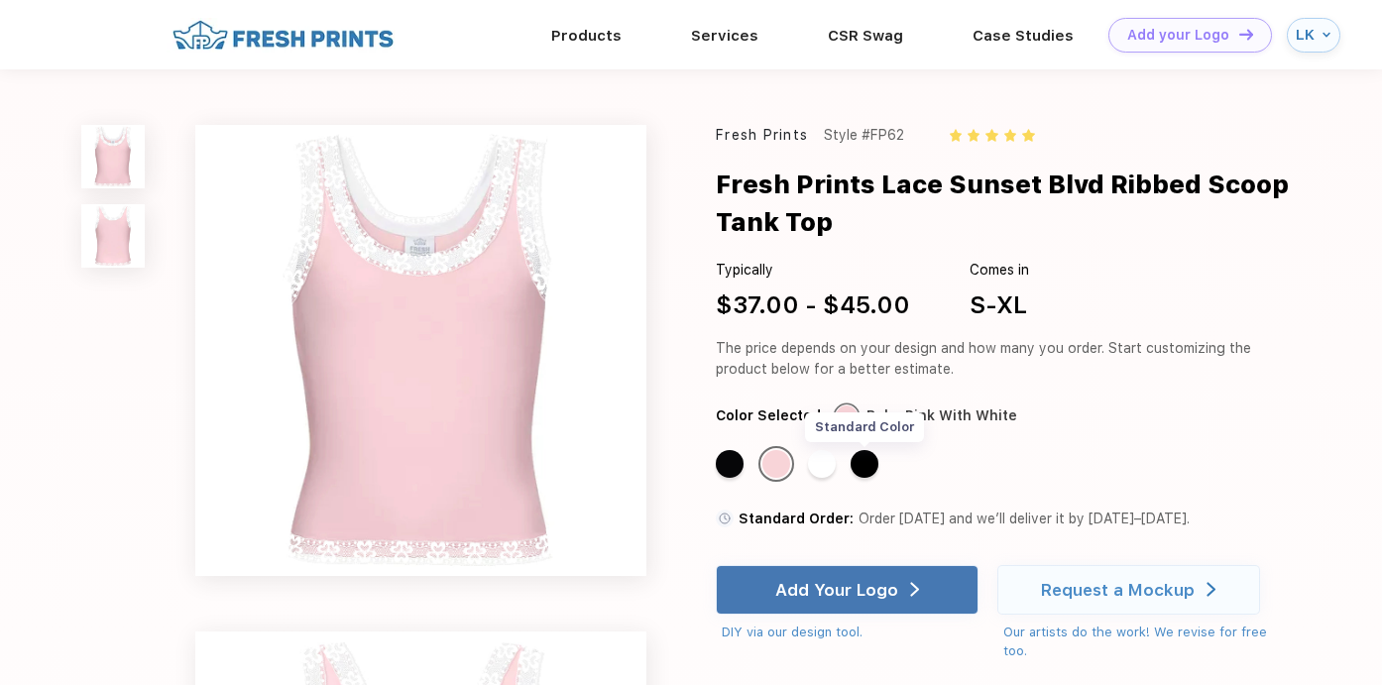
click at [865, 471] on div "Standard Color" at bounding box center [864, 464] width 28 height 28
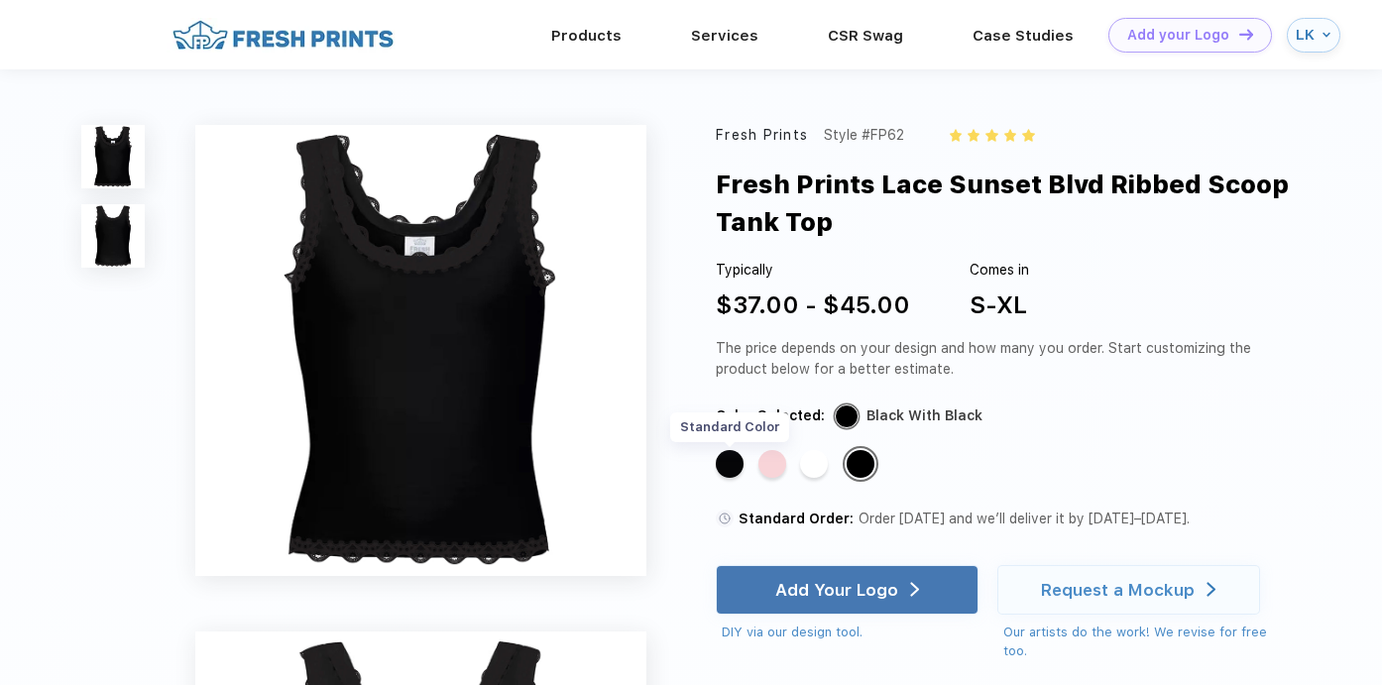
click at [739, 469] on div "Standard Color" at bounding box center [730, 464] width 28 height 28
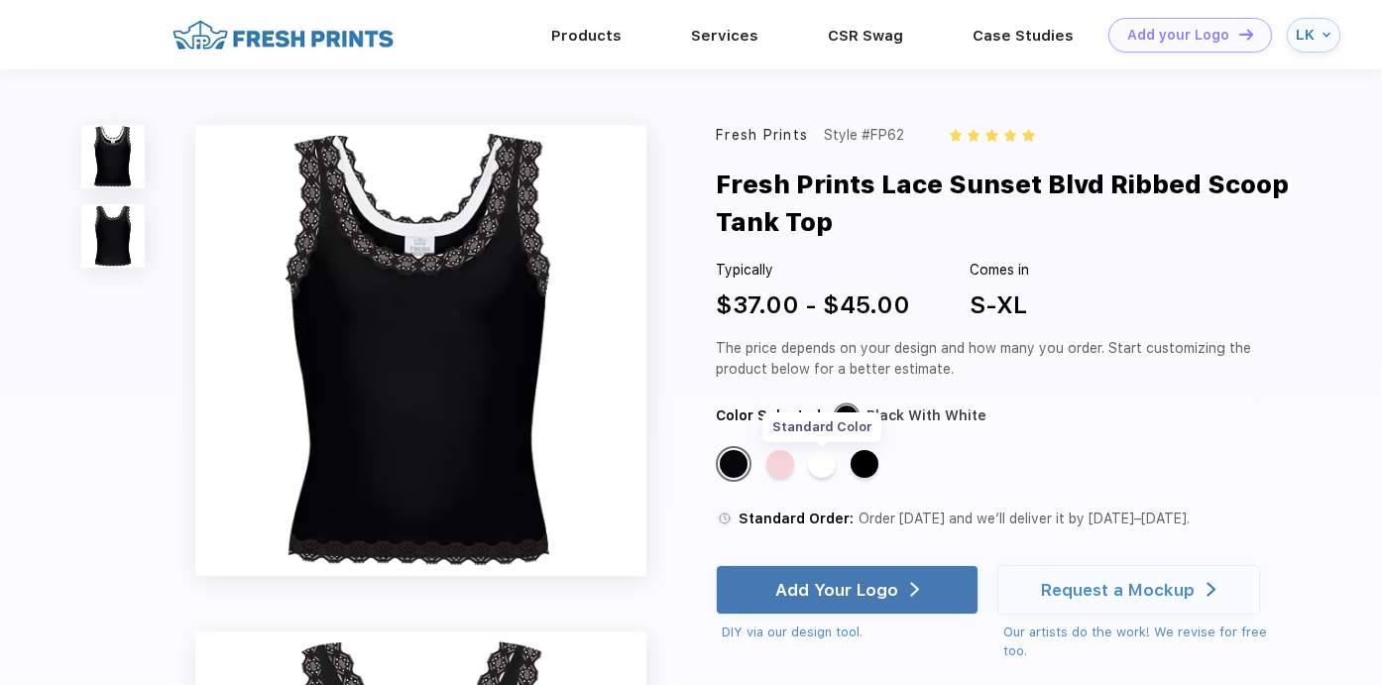
click at [825, 462] on div "Standard Color" at bounding box center [822, 464] width 28 height 28
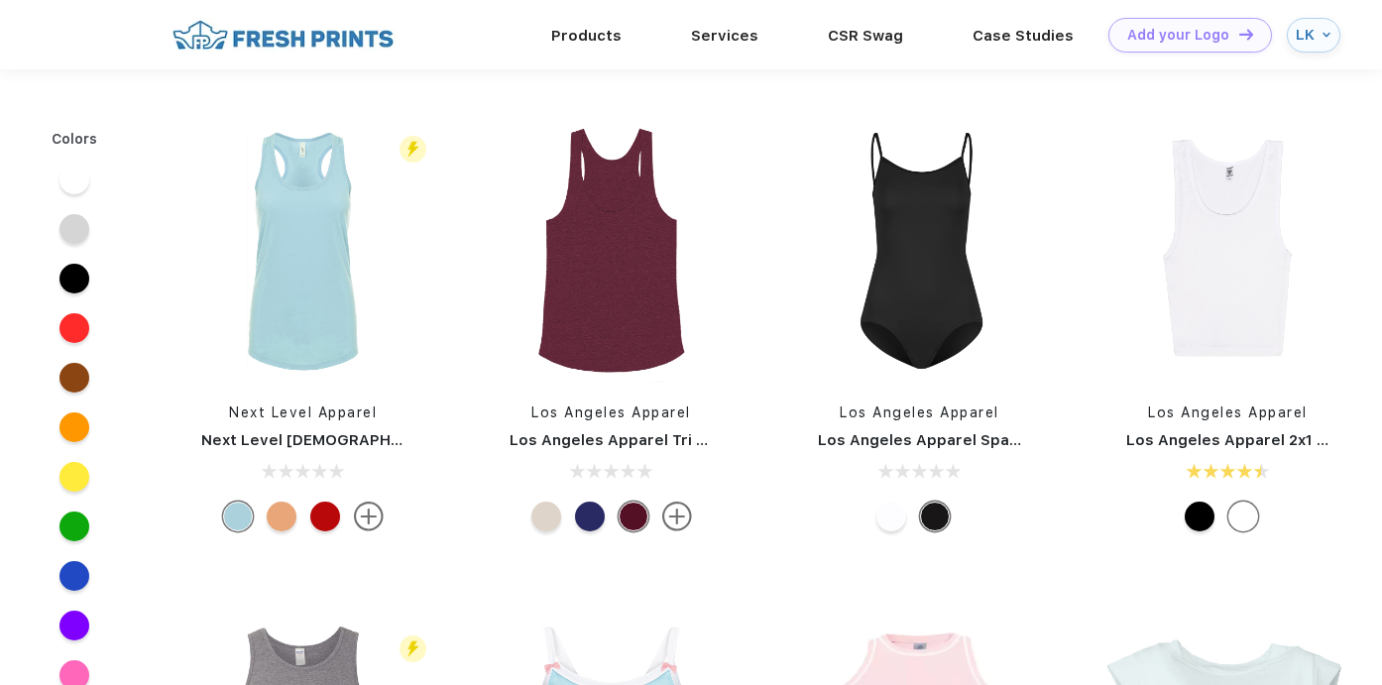
scroll to position [925, 0]
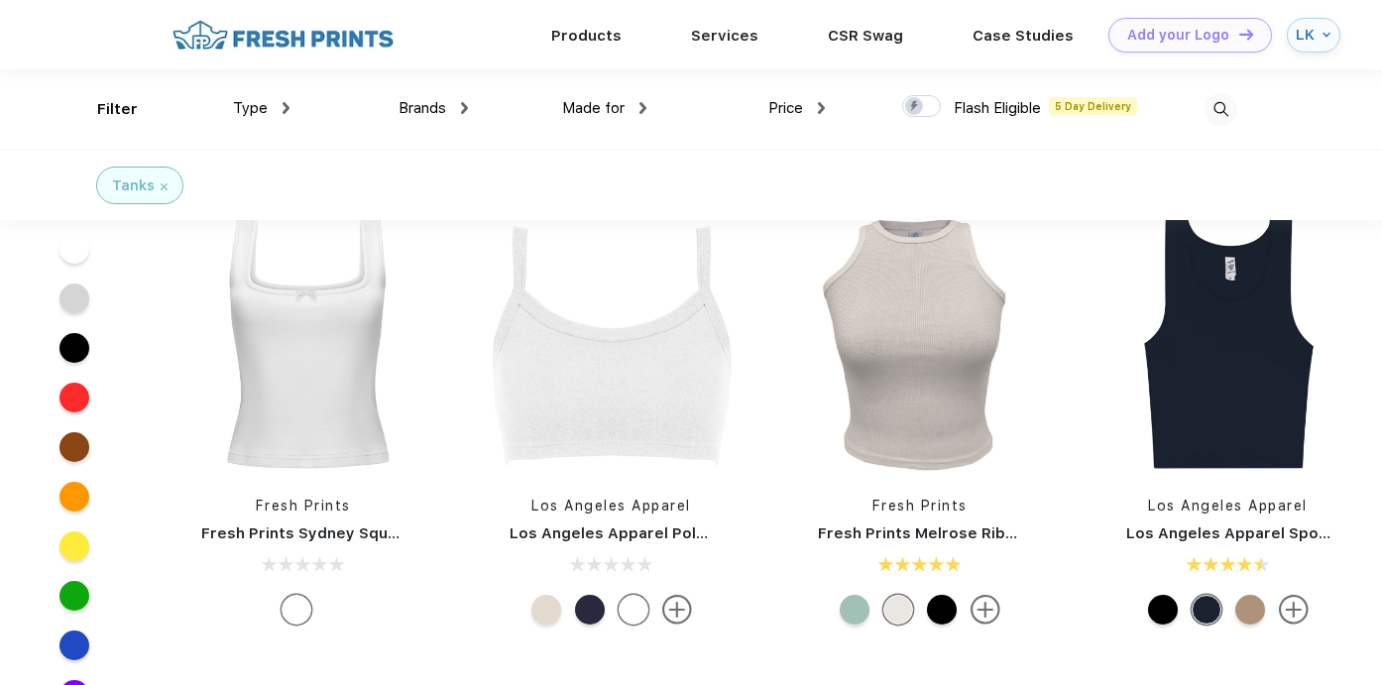
scroll to position [835, 0]
click at [339, 400] on img at bounding box center [303, 345] width 264 height 264
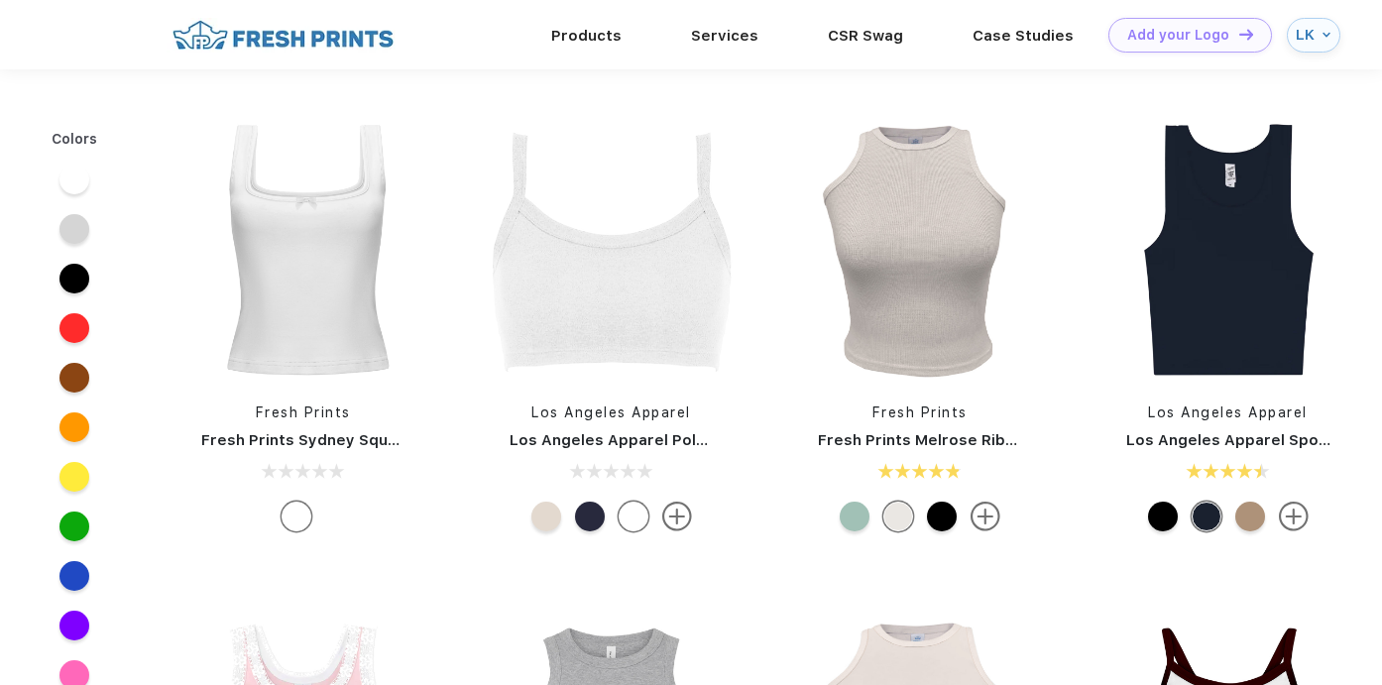
scroll to position [835, 0]
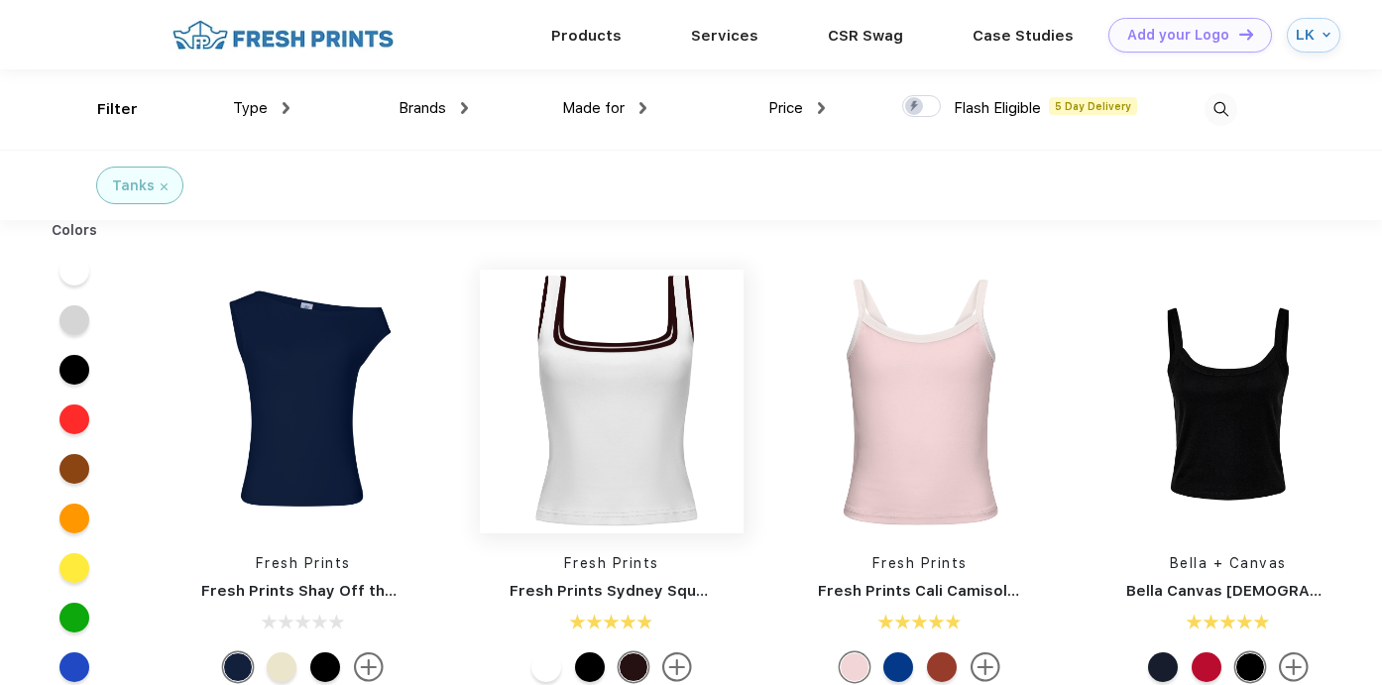
click at [624, 371] on img at bounding box center [612, 402] width 264 height 264
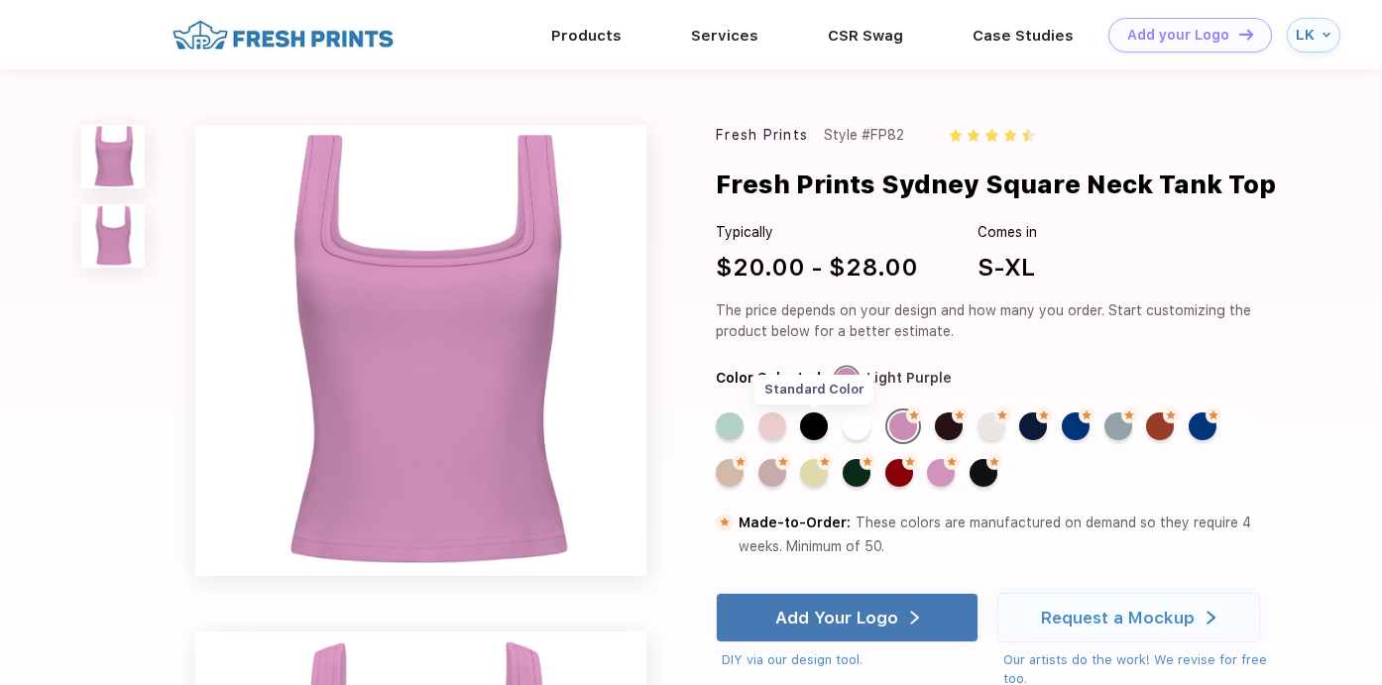
click at [814, 431] on div "Standard Color" at bounding box center [814, 426] width 28 height 28
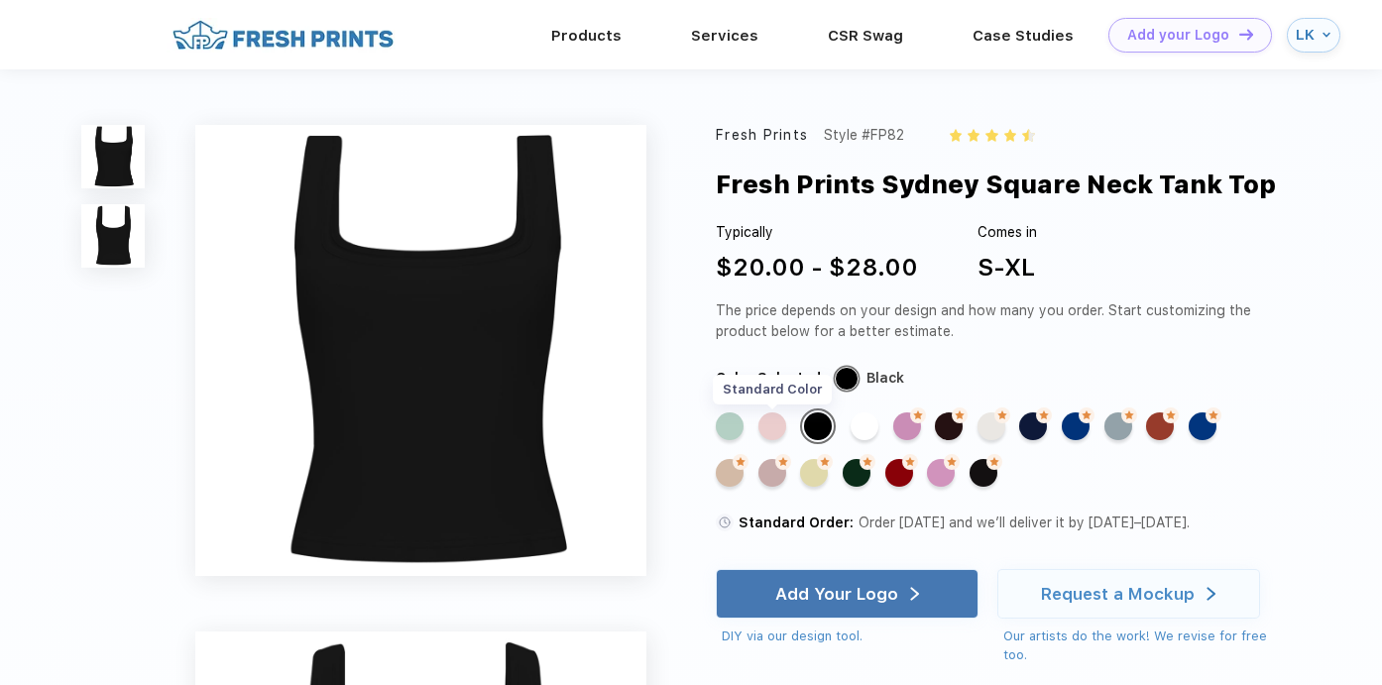
click at [775, 423] on div "Standard Color" at bounding box center [772, 426] width 28 height 28
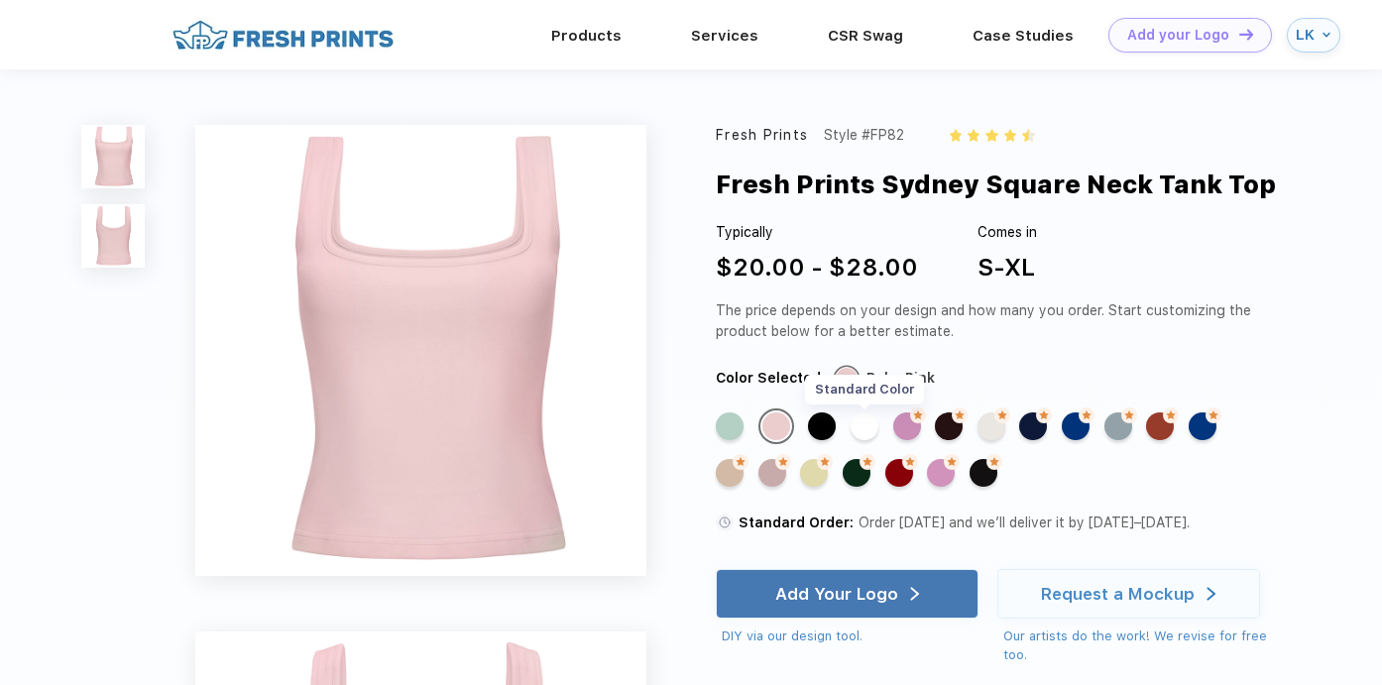
click at [852, 426] on div "Standard Color" at bounding box center [864, 426] width 28 height 28
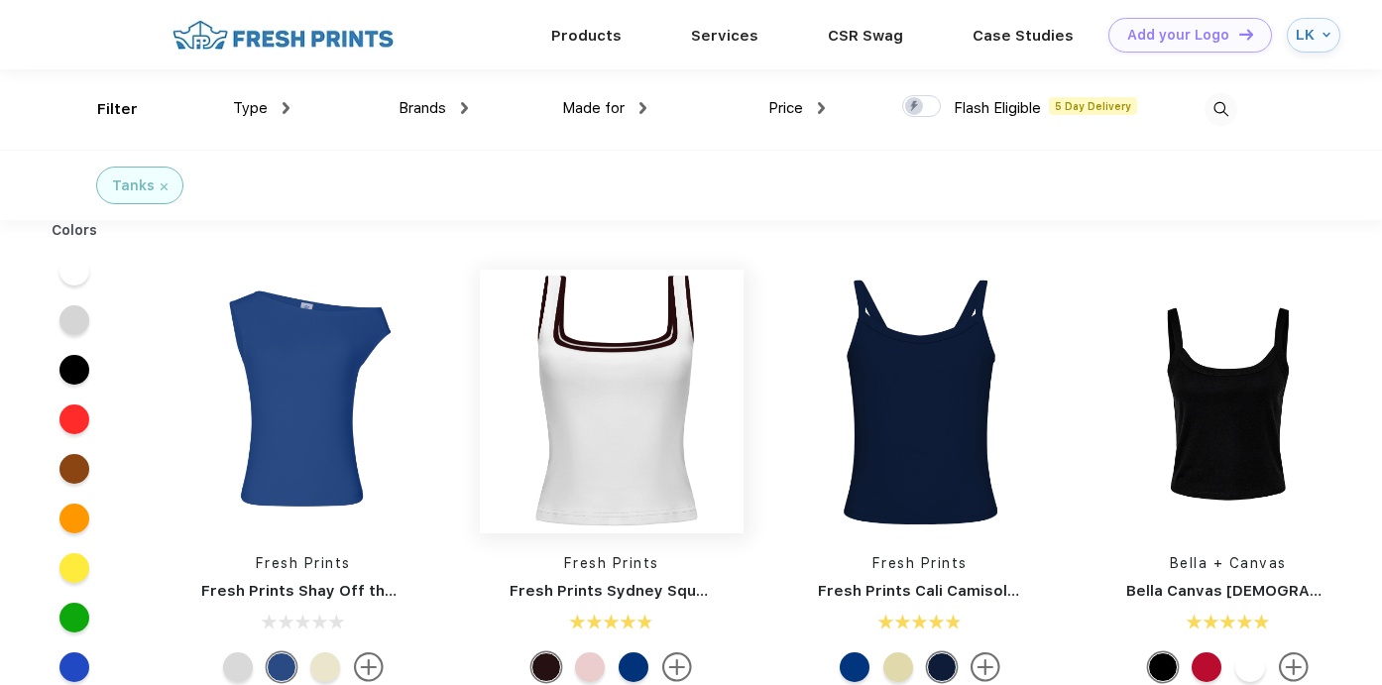
scroll to position [20, 0]
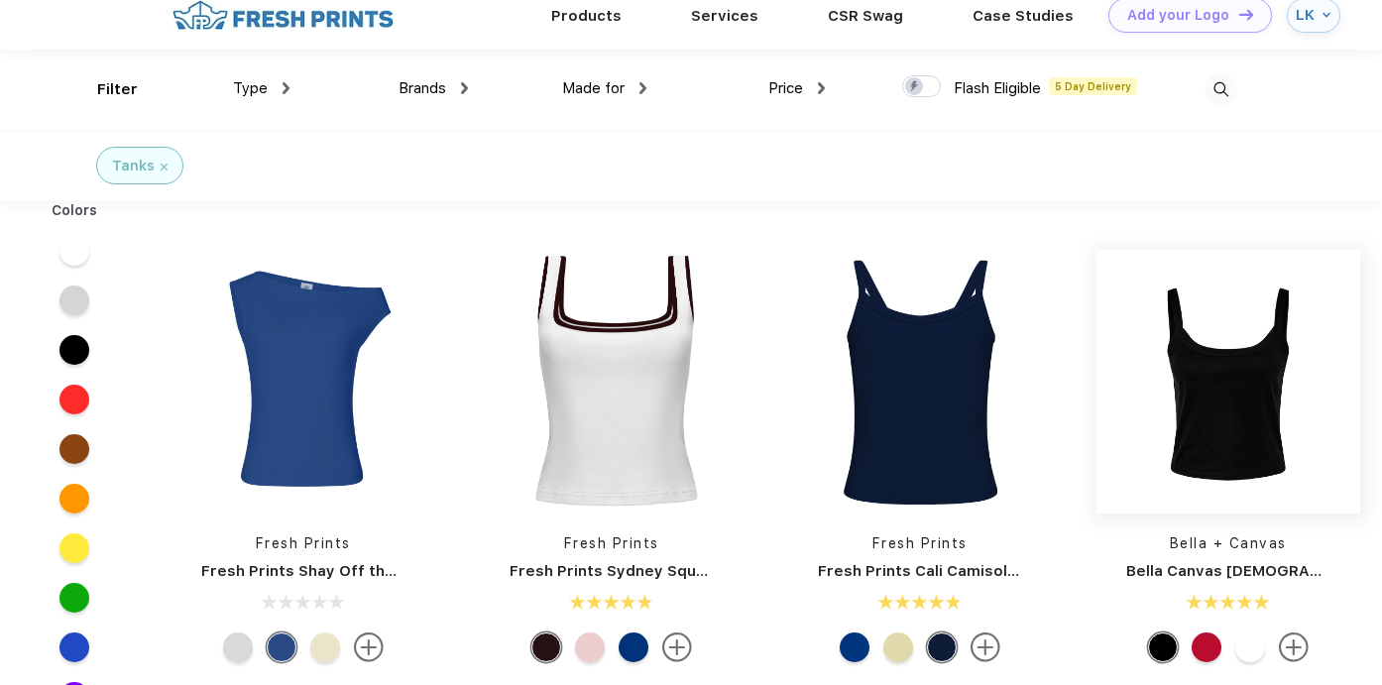
click at [1263, 427] on img at bounding box center [1228, 382] width 264 height 264
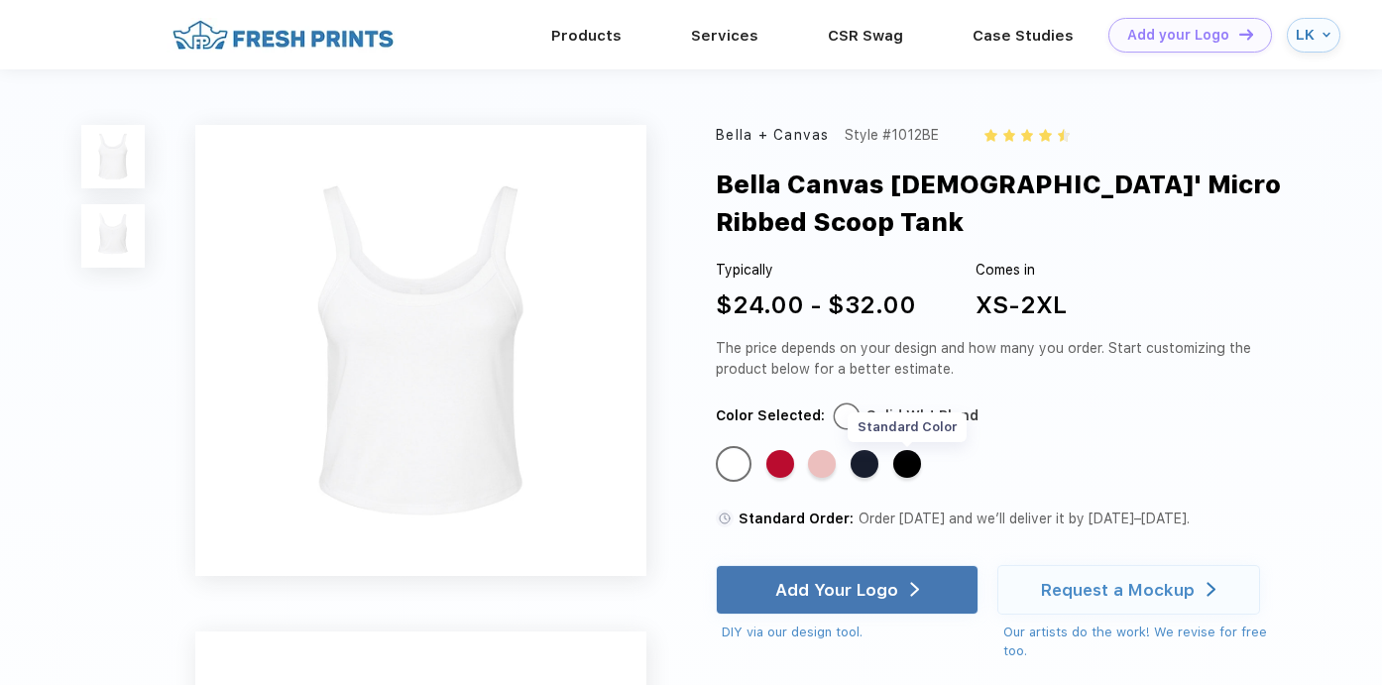
click at [915, 450] on div "Standard Color" at bounding box center [907, 464] width 28 height 28
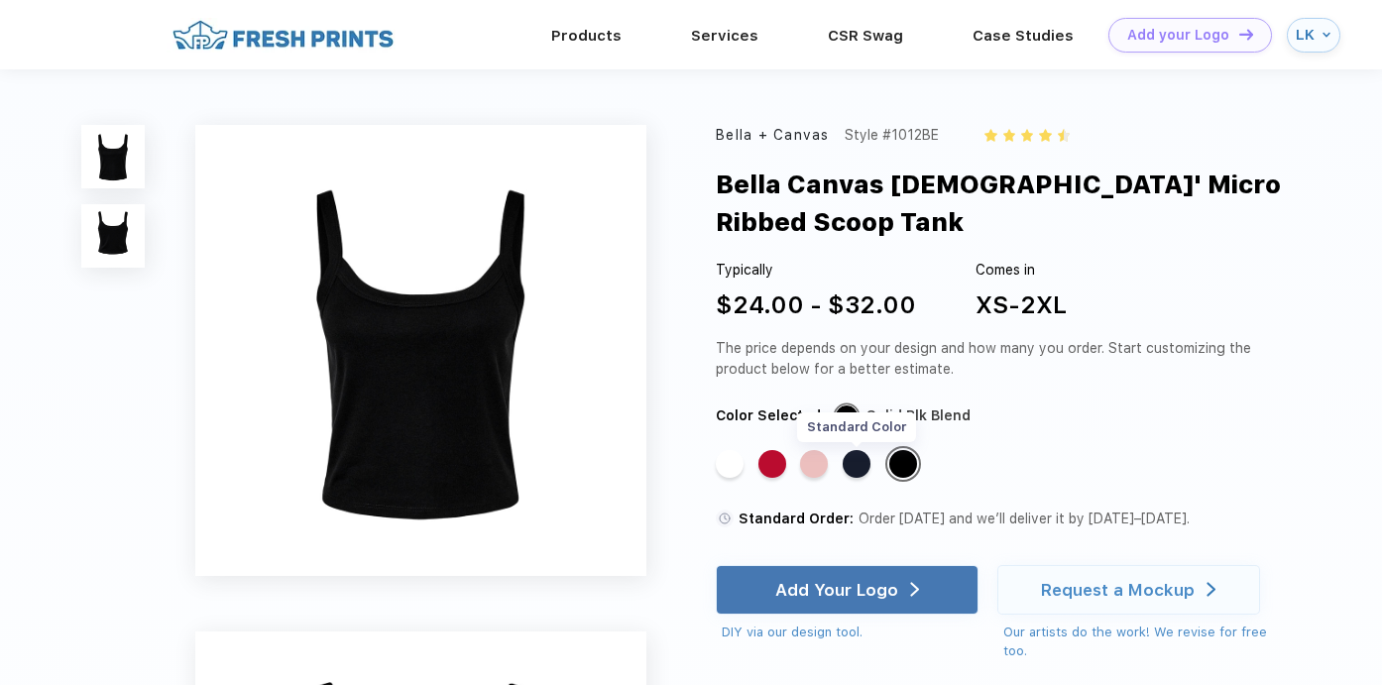
click at [868, 450] on div "Standard Color" at bounding box center [856, 464] width 28 height 28
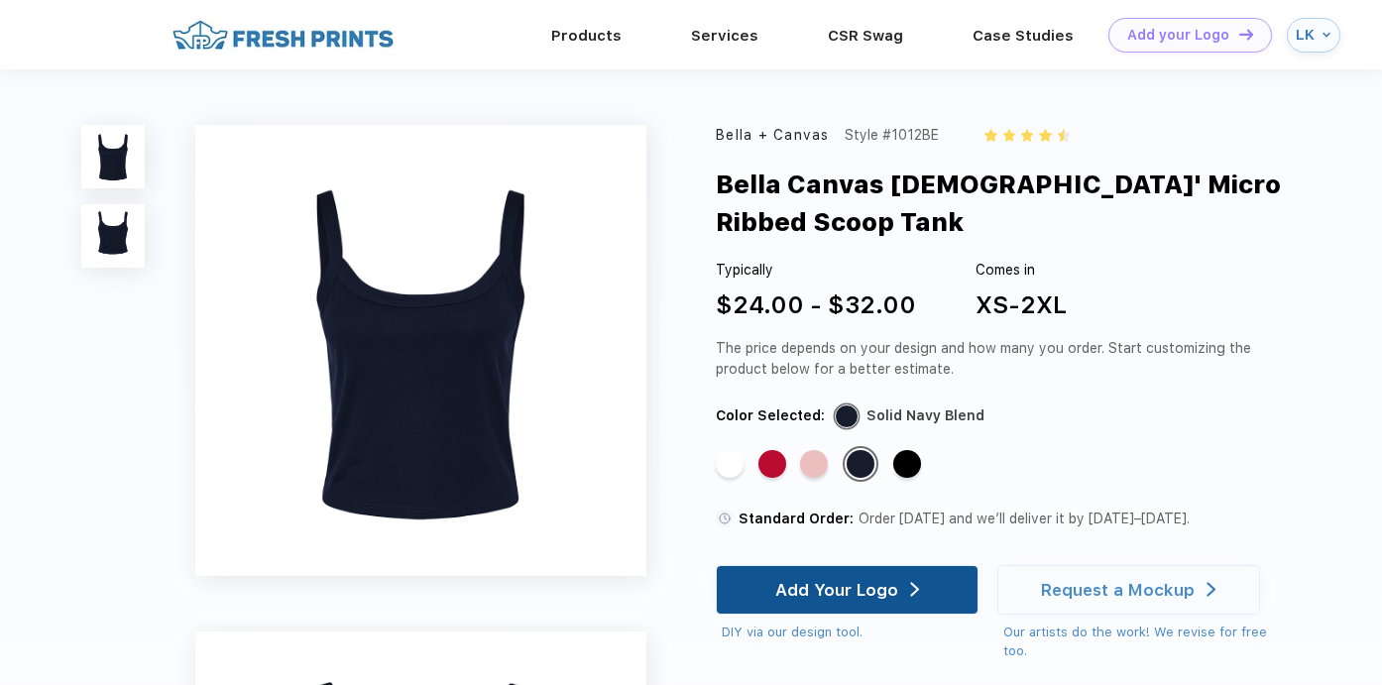
click at [870, 566] on div "Add Your Logo" at bounding box center [847, 590] width 144 height 48
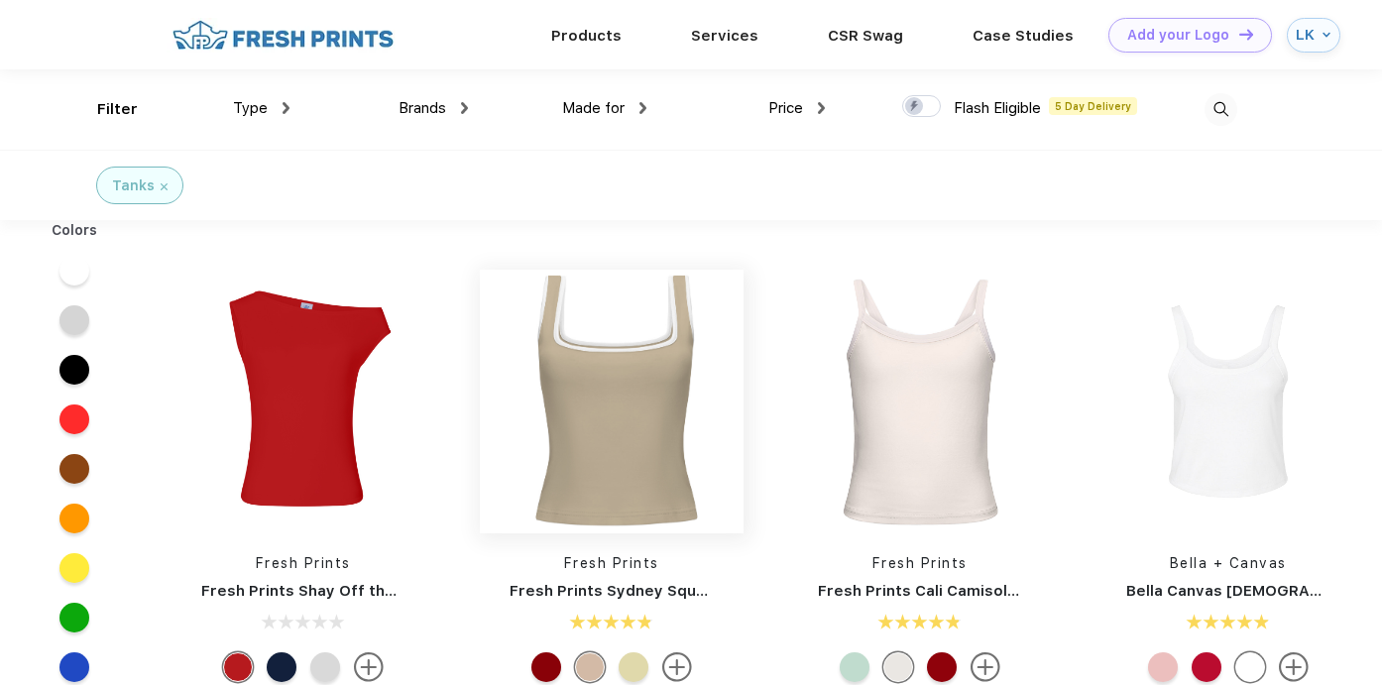
click at [641, 441] on img at bounding box center [612, 402] width 264 height 264
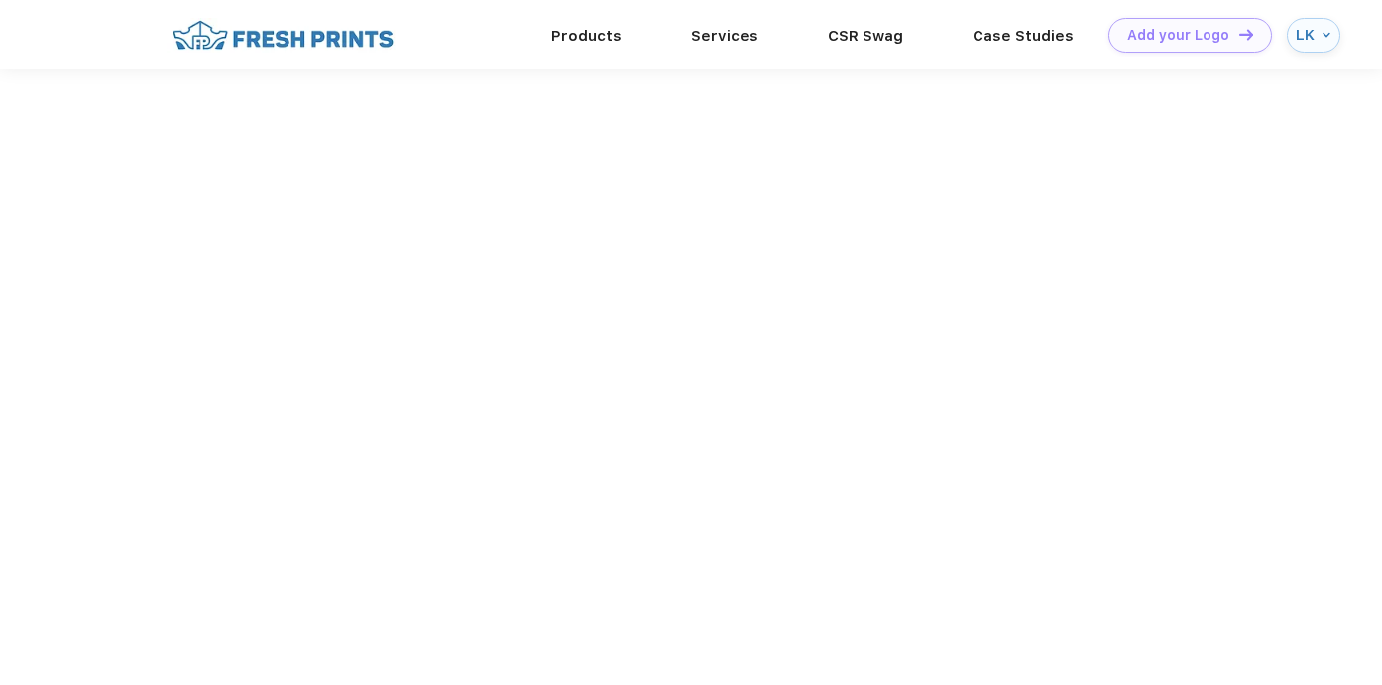
scroll to position [1, 0]
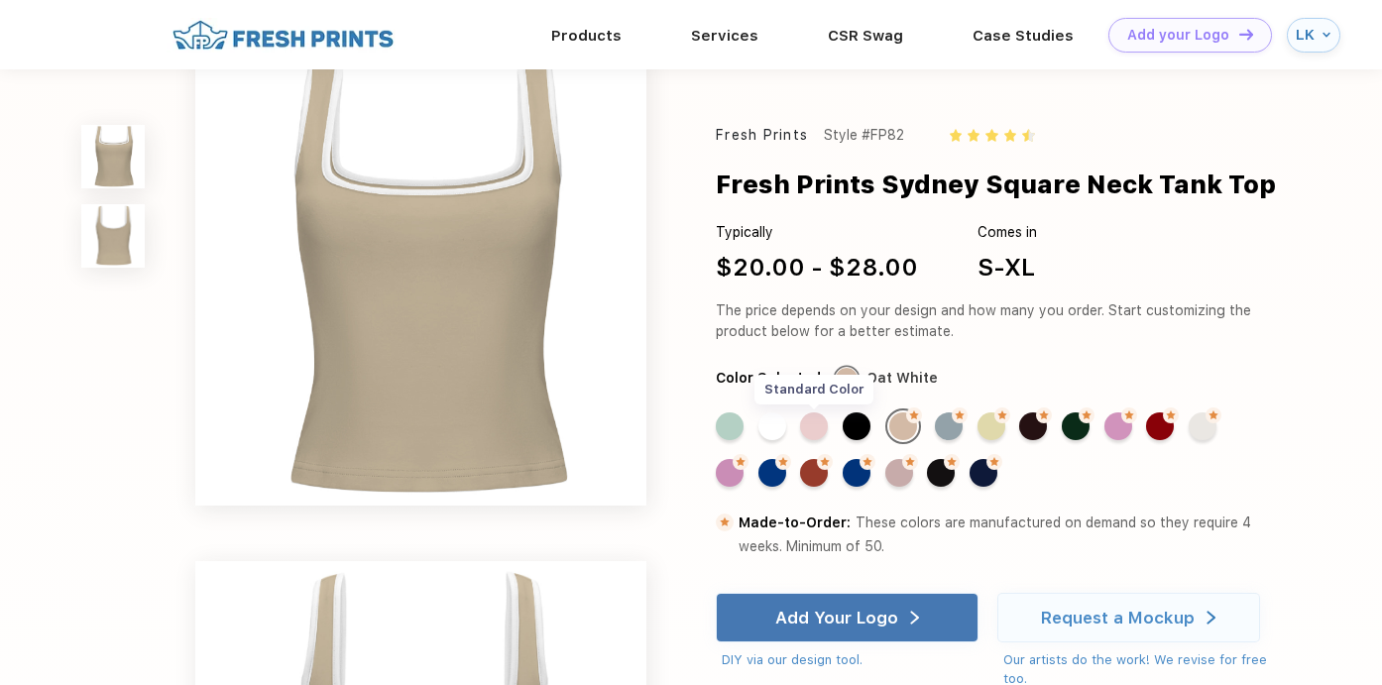
click at [819, 420] on div "Standard Color" at bounding box center [814, 426] width 28 height 28
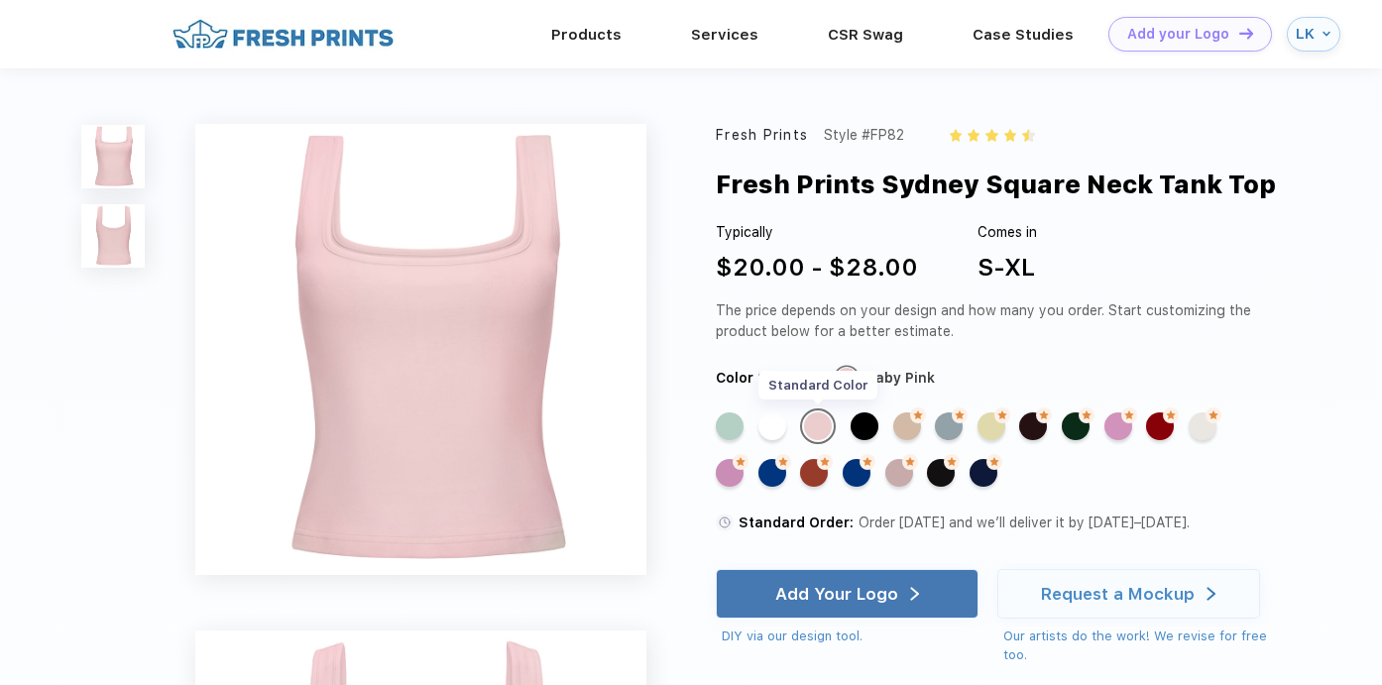
scroll to position [0, 0]
click at [779, 427] on div "Standard Color" at bounding box center [772, 426] width 28 height 28
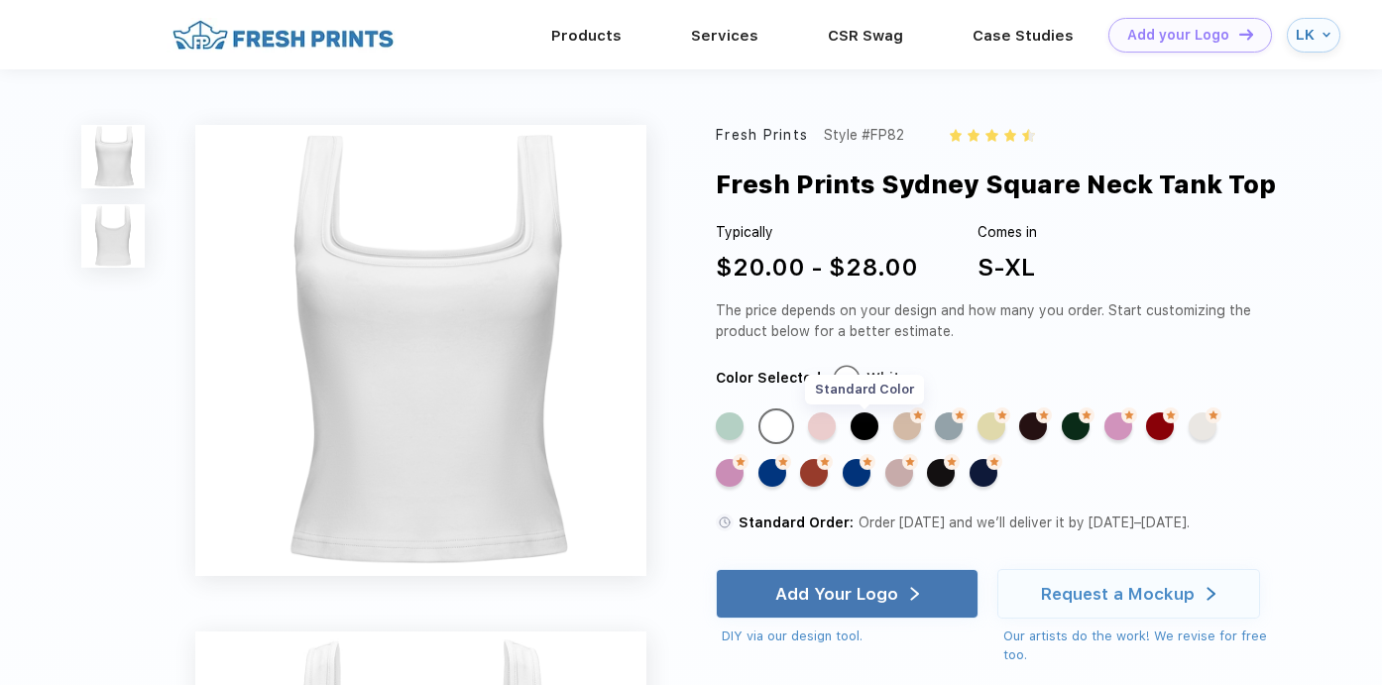
click at [873, 436] on div "Standard Color" at bounding box center [864, 426] width 28 height 28
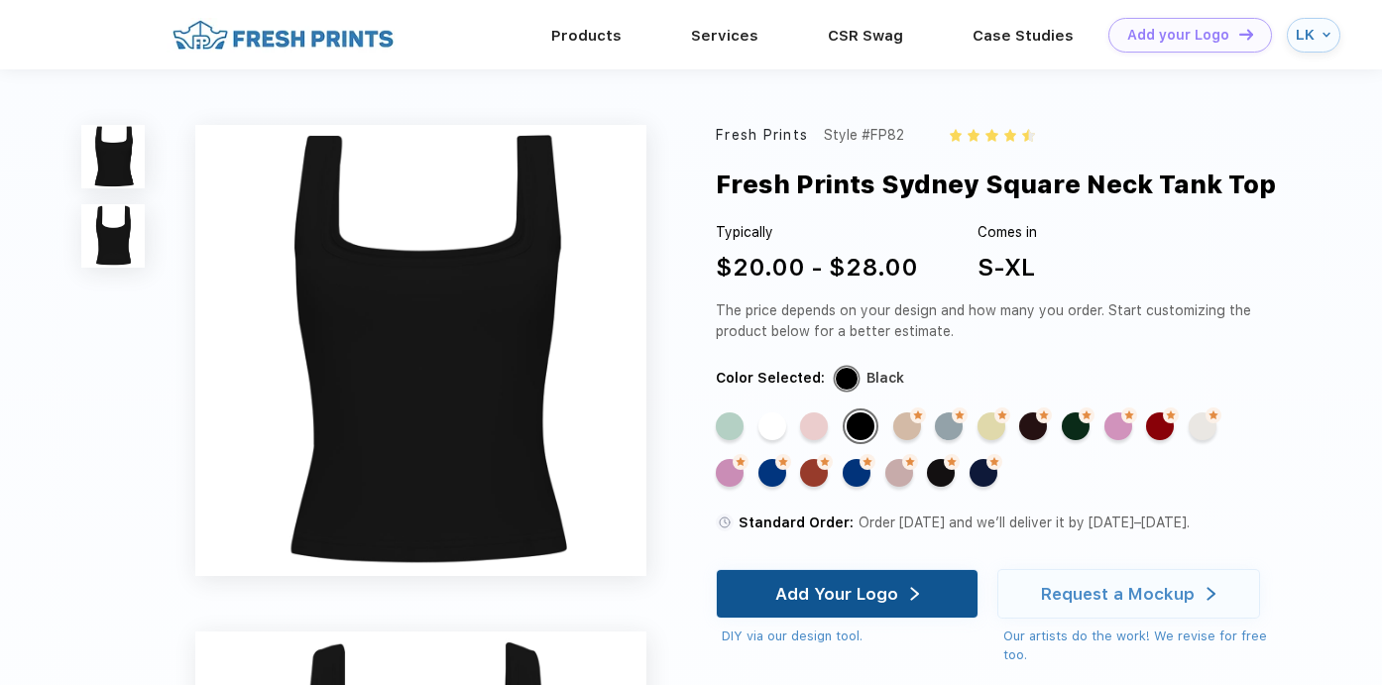
click at [924, 610] on div "Add Your Logo" at bounding box center [847, 594] width 263 height 50
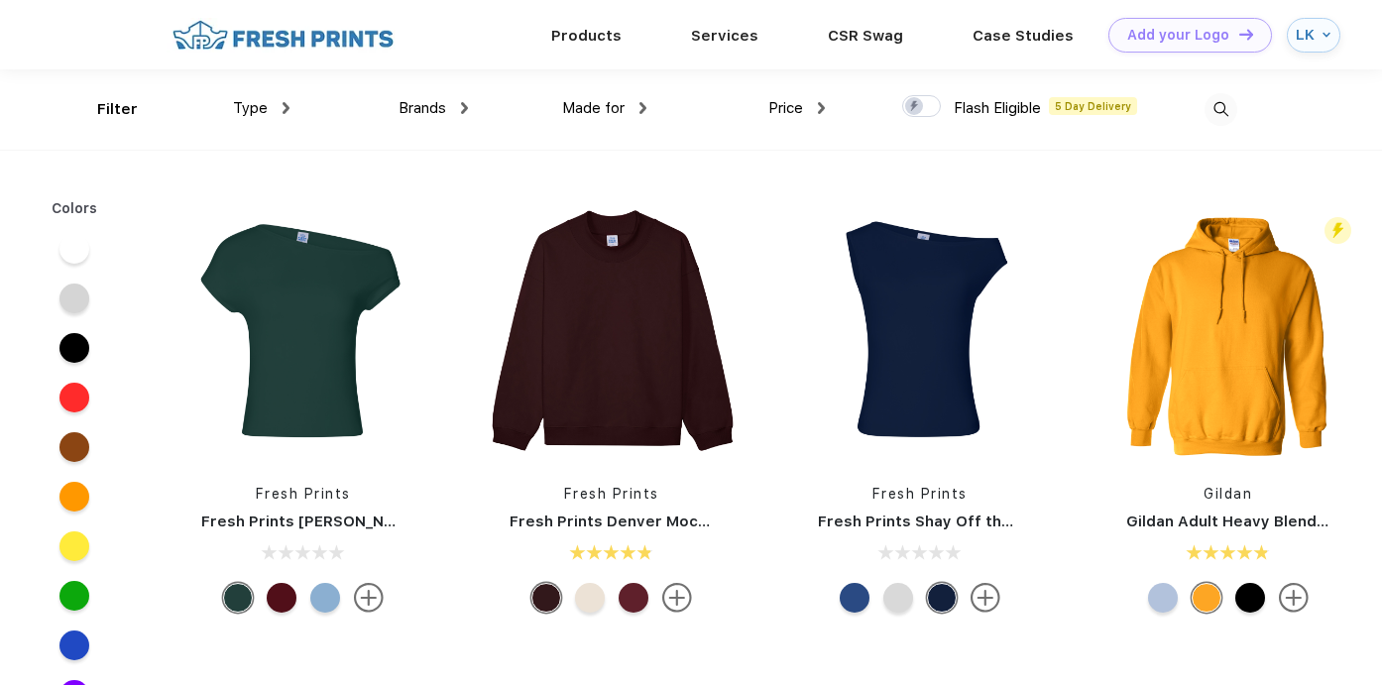
scroll to position [1, 0]
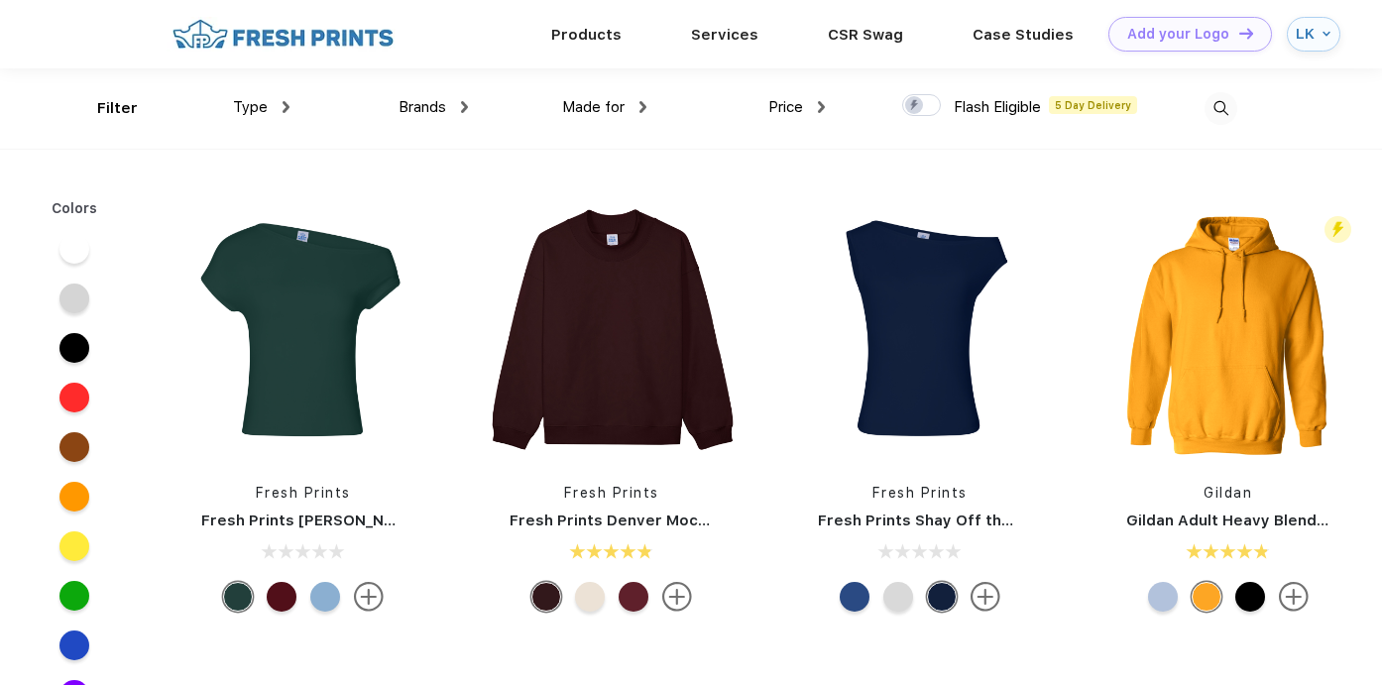
click at [272, 102] on div "Type" at bounding box center [261, 107] width 56 height 23
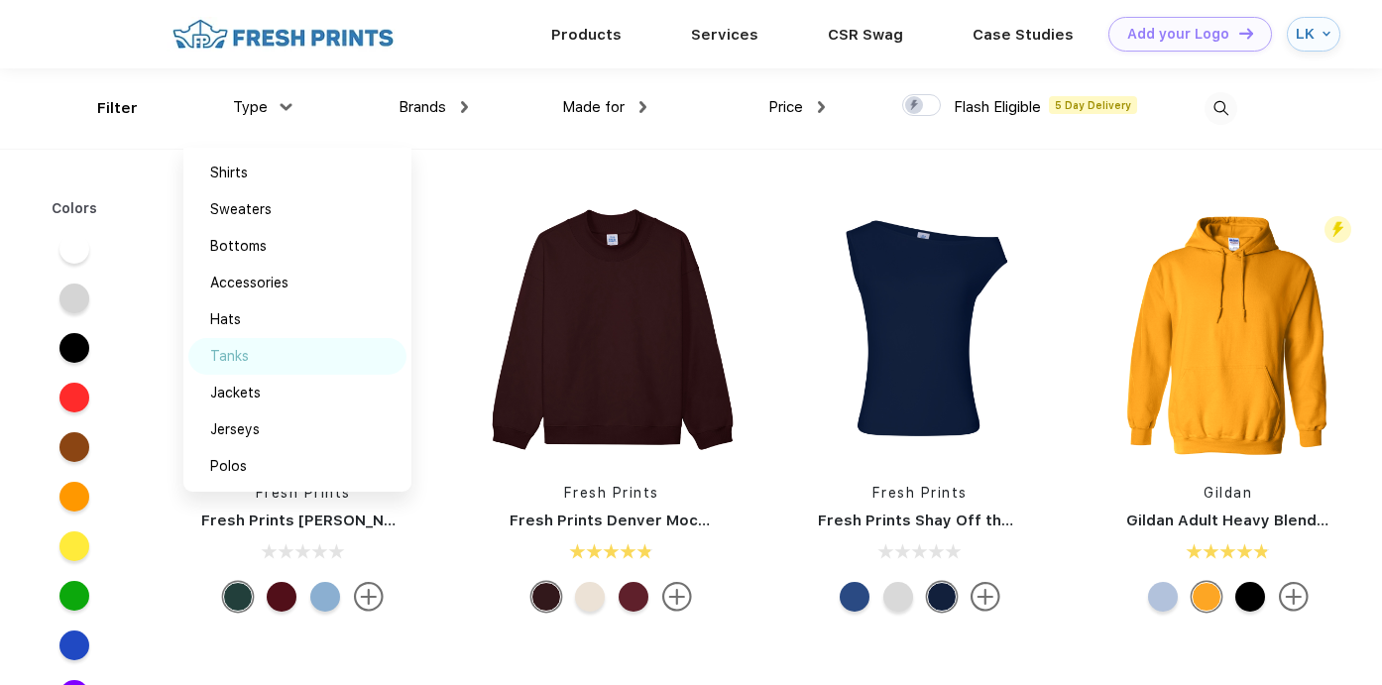
click at [233, 356] on div "Tanks" at bounding box center [229, 356] width 39 height 21
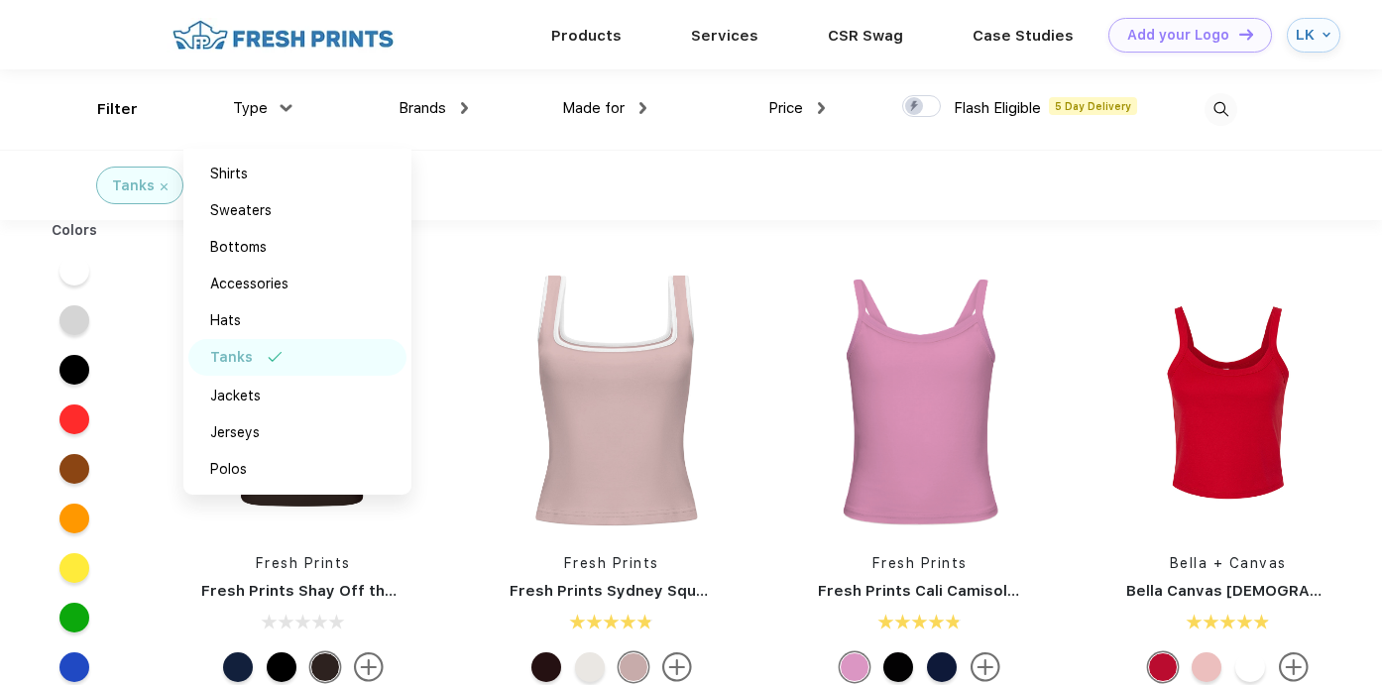
click at [695, 189] on div "Tanks" at bounding box center [691, 185] width 1382 height 70
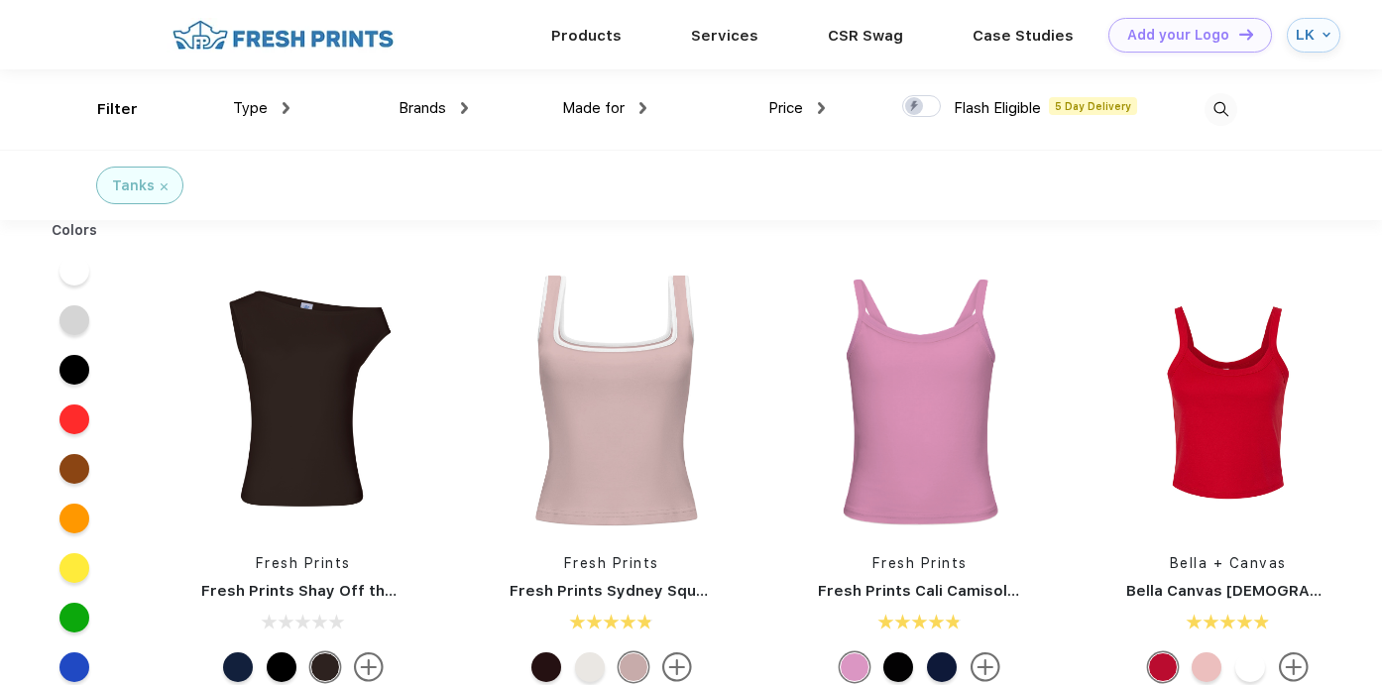
click at [1299, 34] on div "LK" at bounding box center [1306, 35] width 22 height 17
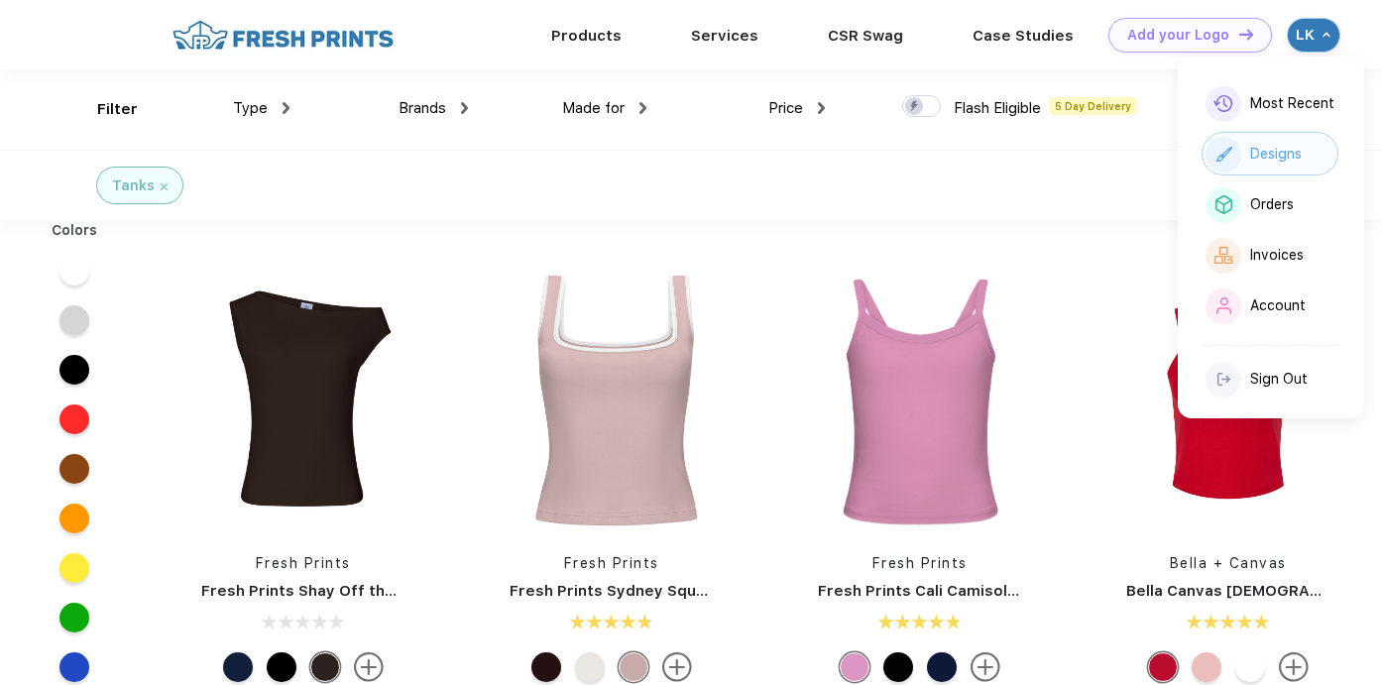
click at [1282, 160] on div "Designs" at bounding box center [1276, 154] width 52 height 17
